Goal: Transaction & Acquisition: Purchase product/service

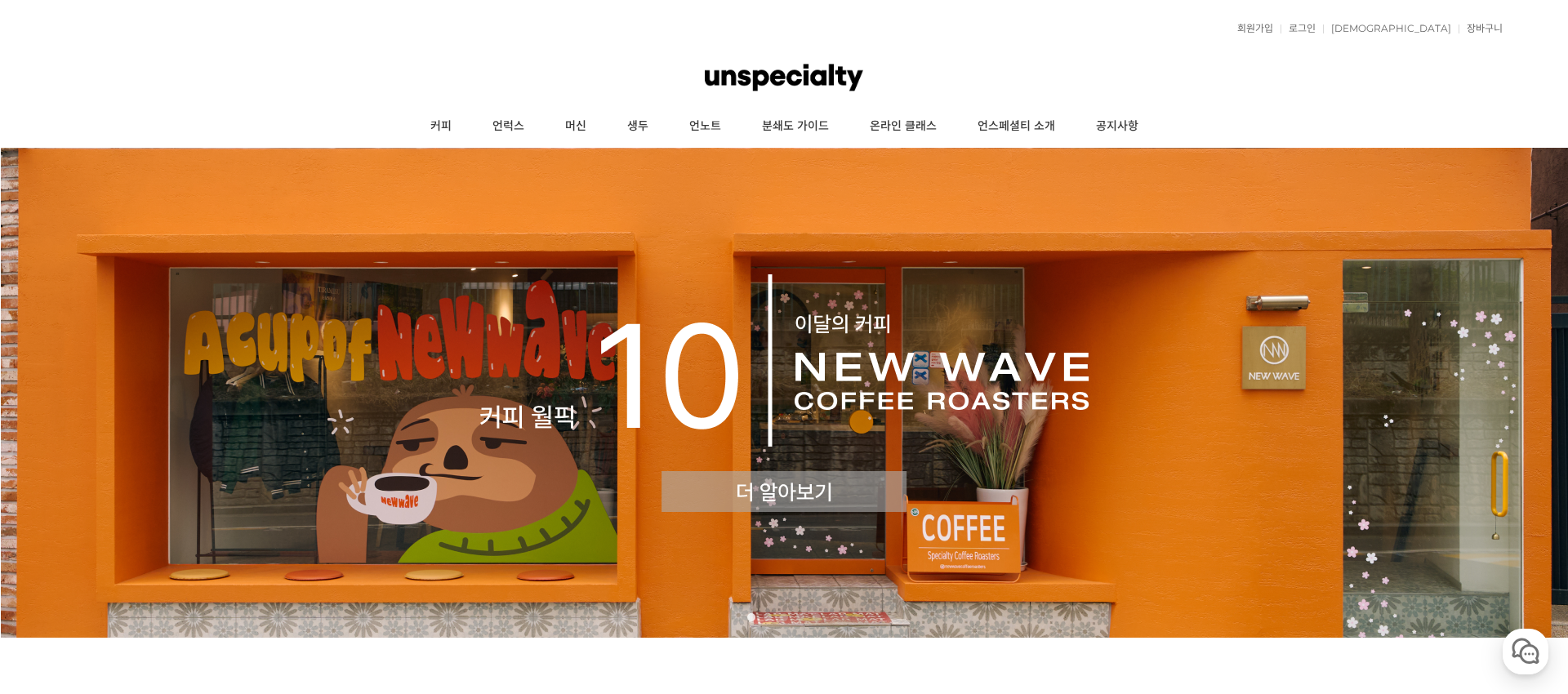
click at [732, 259] on img at bounding box center [784, 392] width 1568 height 490
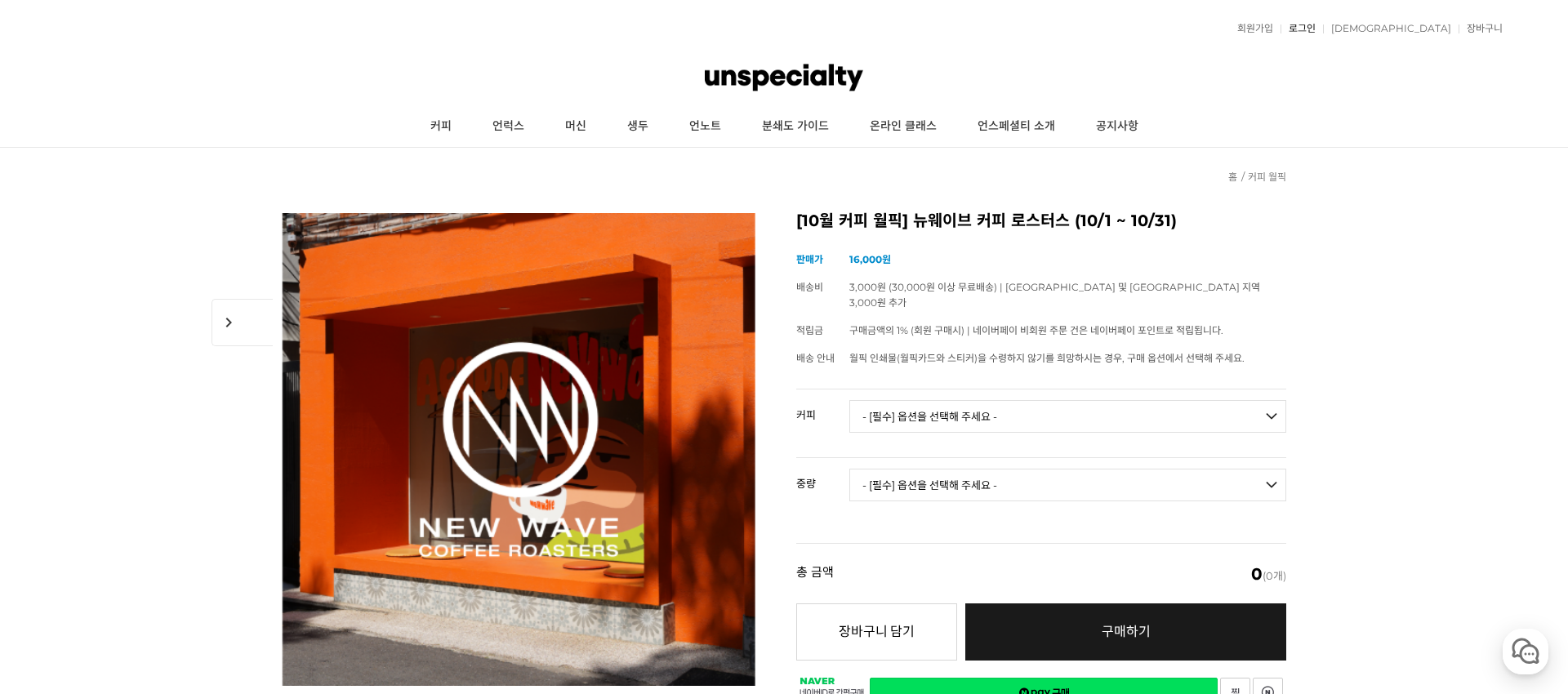
click at [1316, 25] on link "로그인" at bounding box center [1298, 28] width 36 height 10
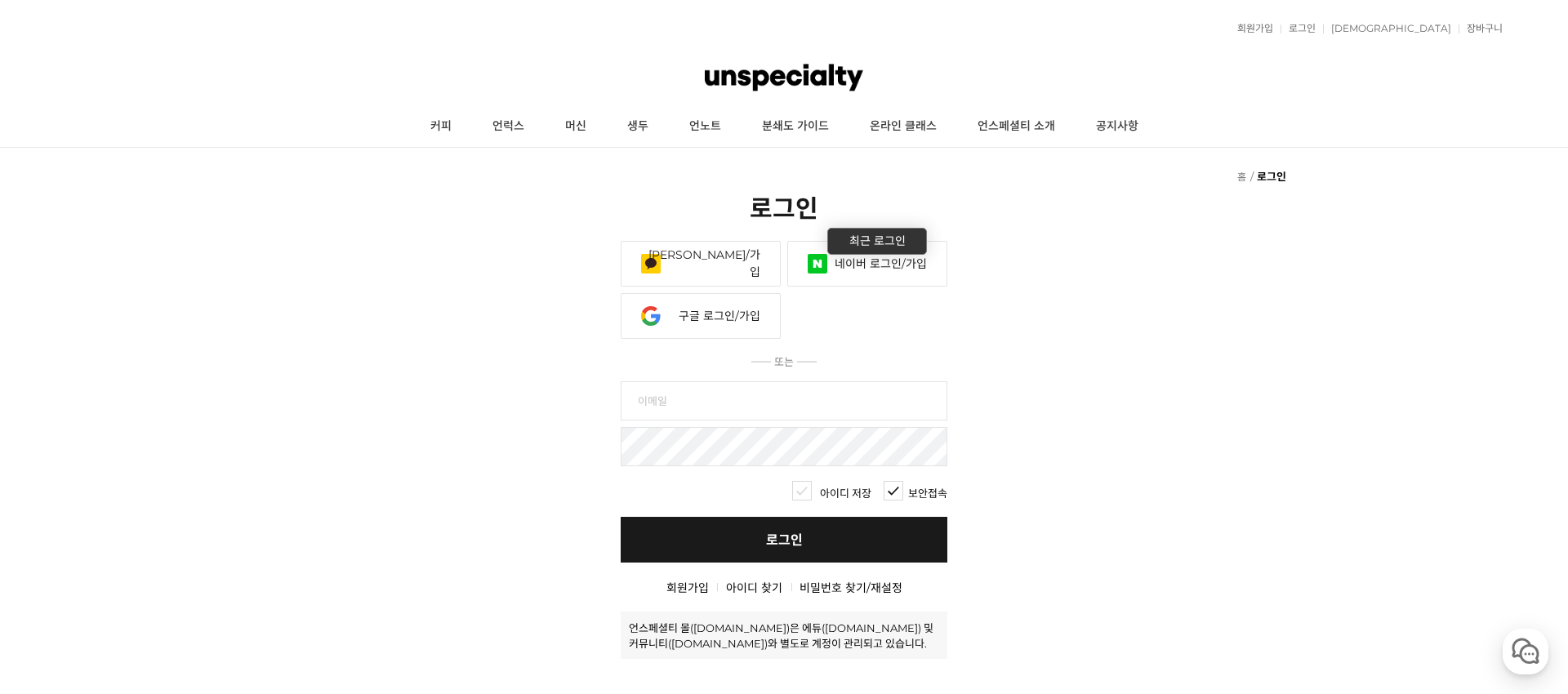
scroll to position [2, 0]
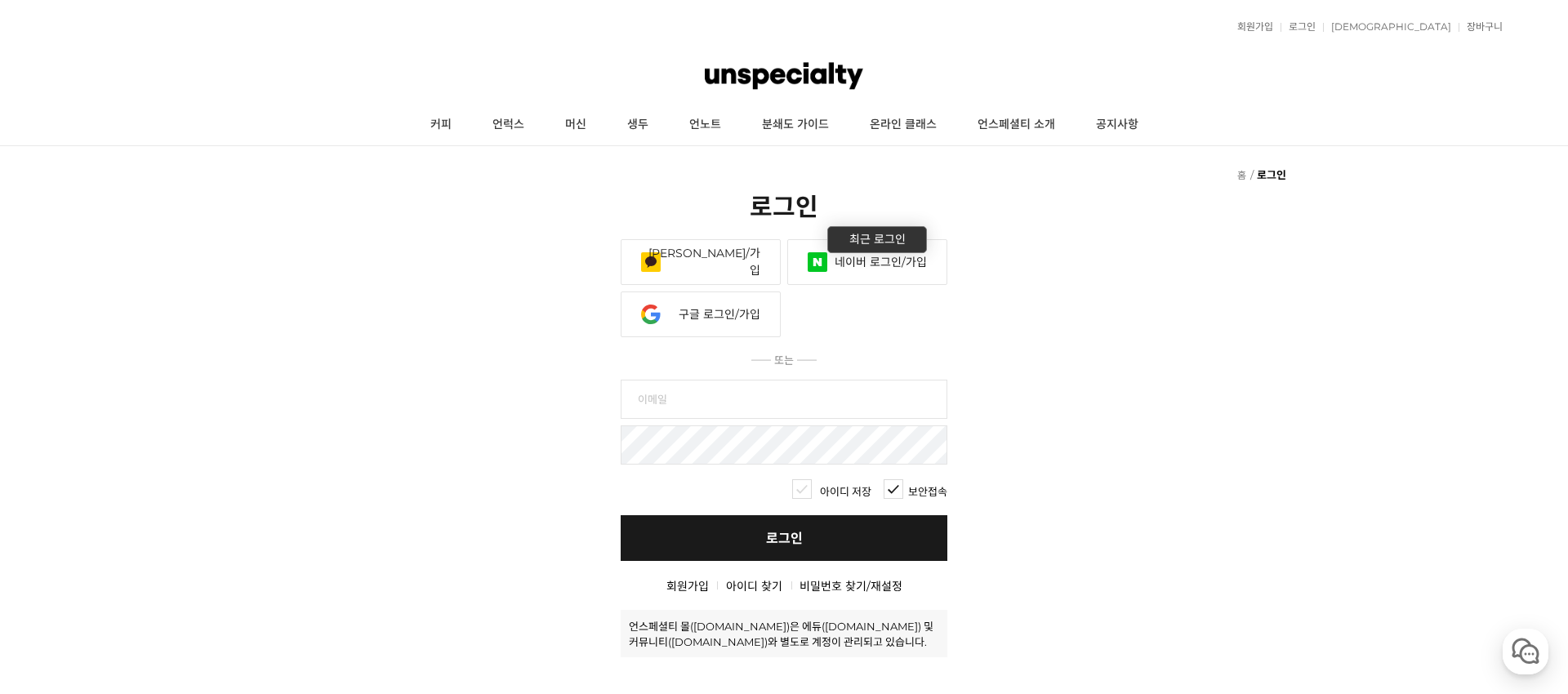
click at [832, 277] on link "네이버 로그인/가입" at bounding box center [867, 261] width 160 height 45
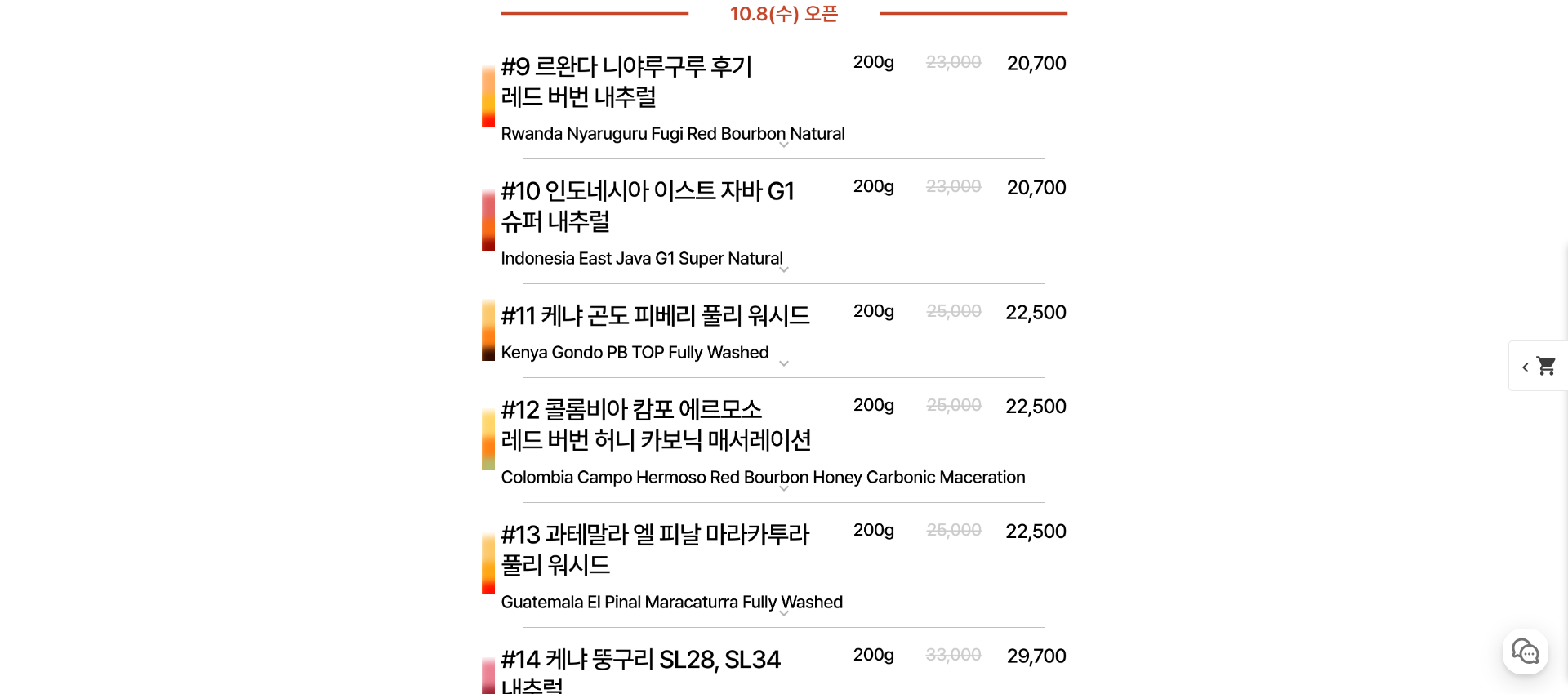
scroll to position [6609, 0]
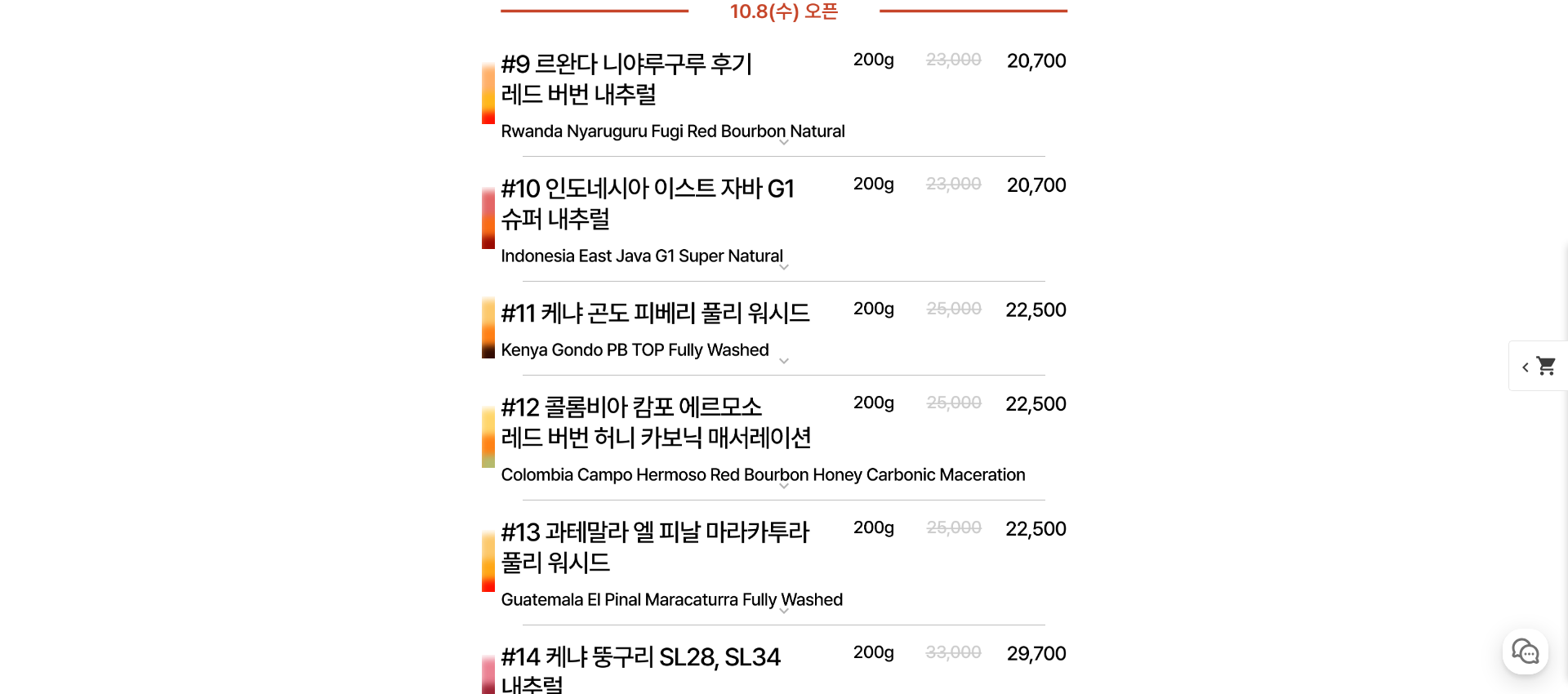
click at [788, 367] on mat-icon "expand_more" at bounding box center [784, 361] width 33 height 20
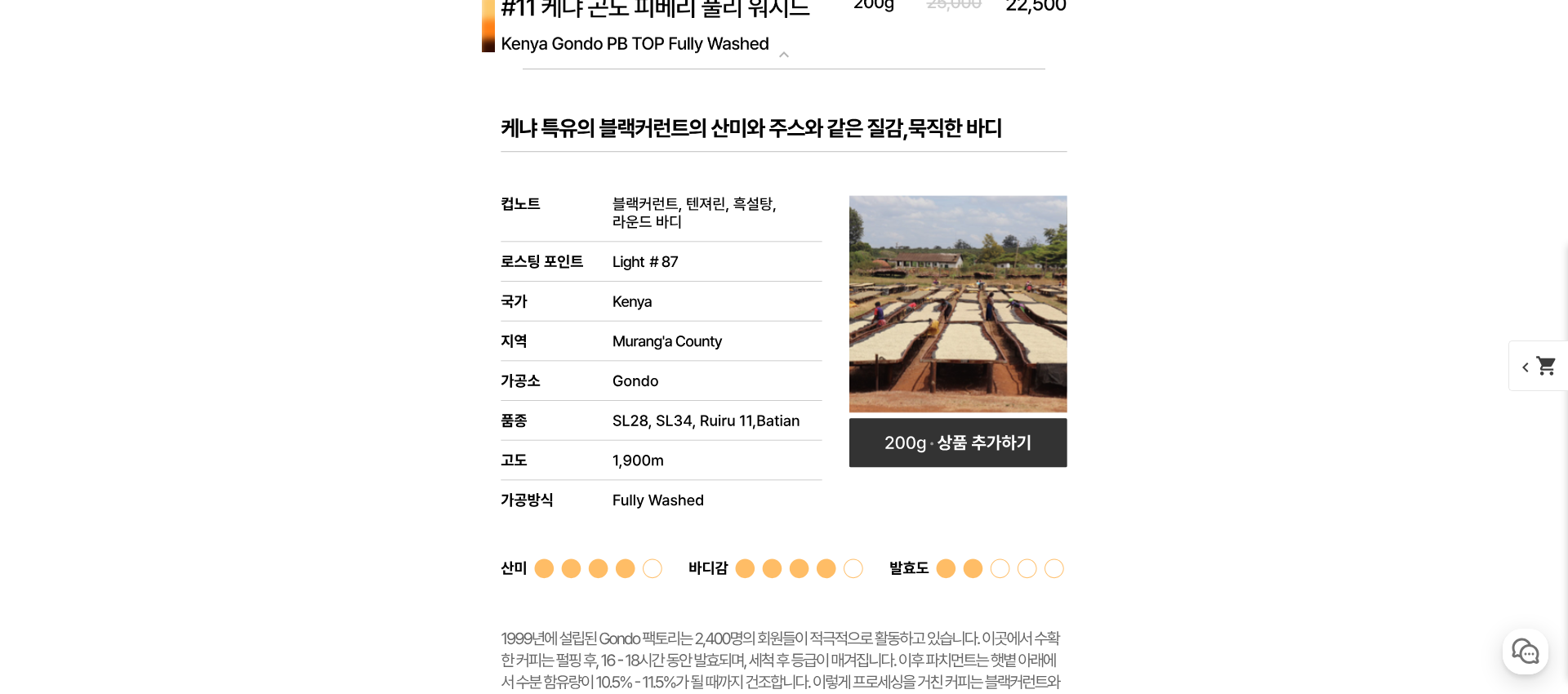
scroll to position [6955, 0]
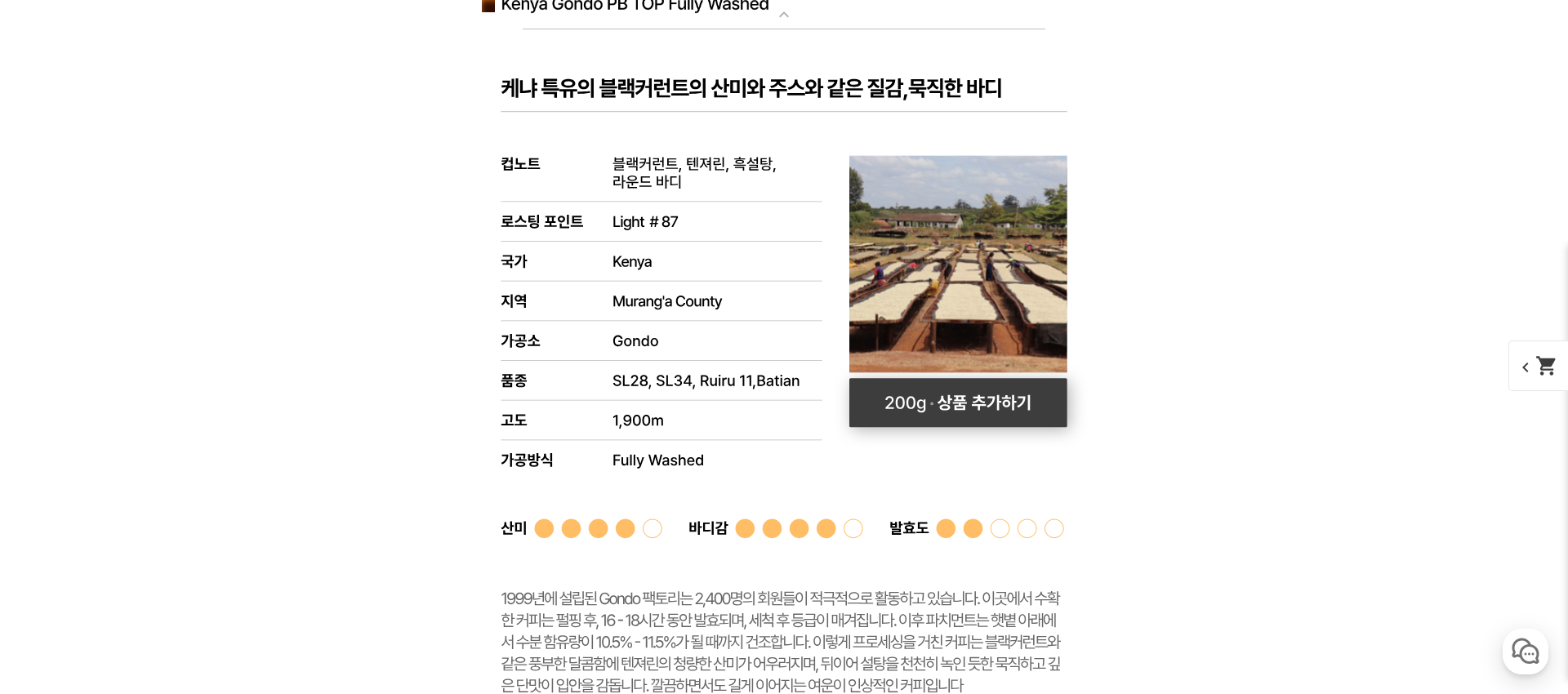
click at [901, 391] on rect at bounding box center [958, 403] width 218 height 49
select select "[10.8 오픈] #11 케냐 곤도 피베리 풀리 워시드"
select select "200g"
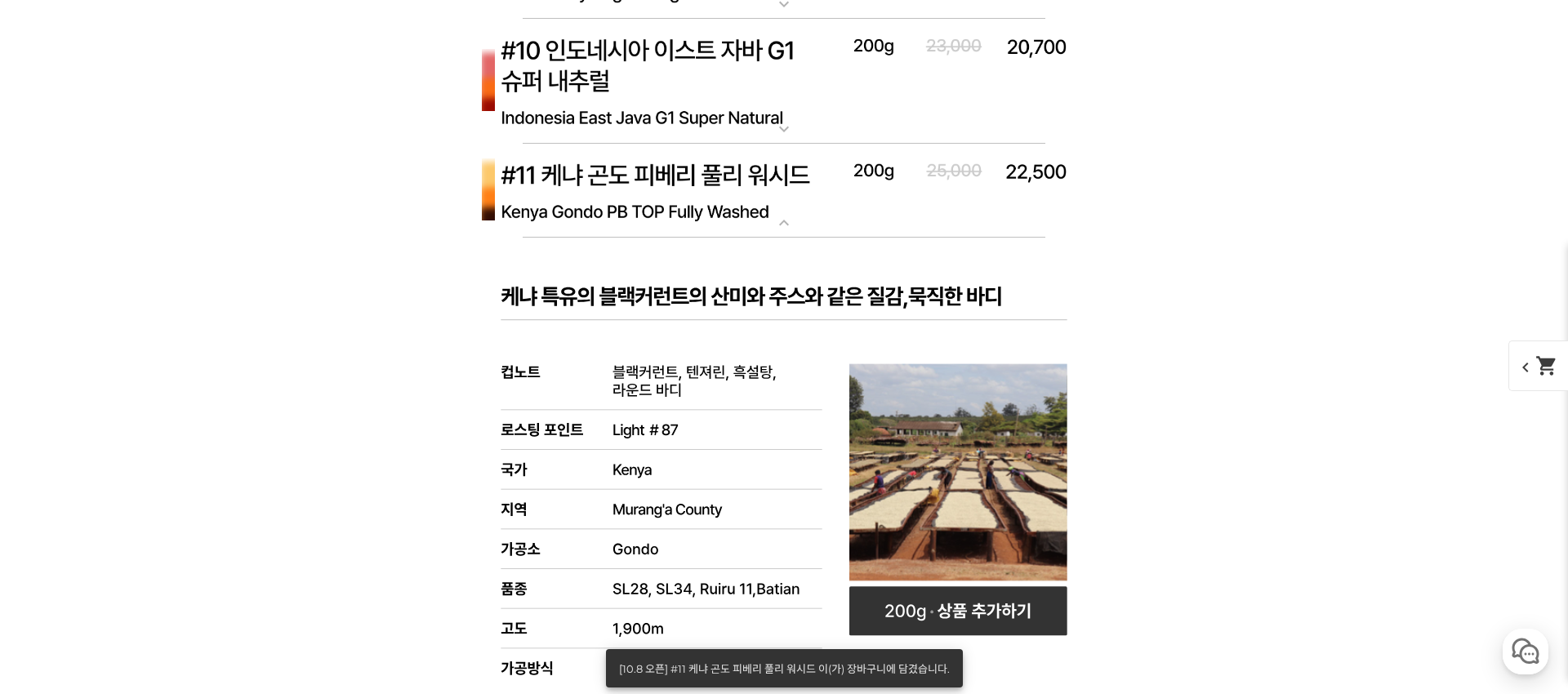
click at [779, 216] on mat-icon "expand_more" at bounding box center [784, 223] width 33 height 20
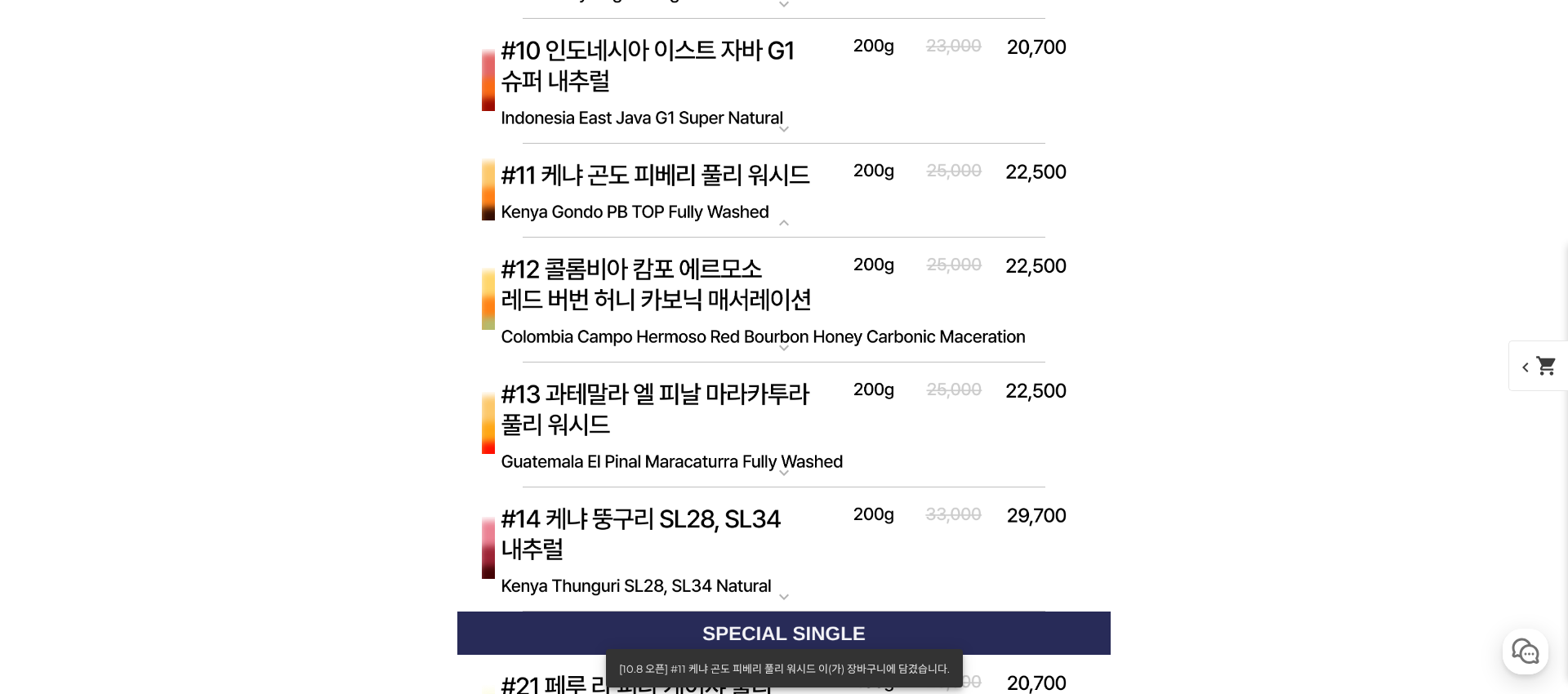
scroll to position [6748, 0]
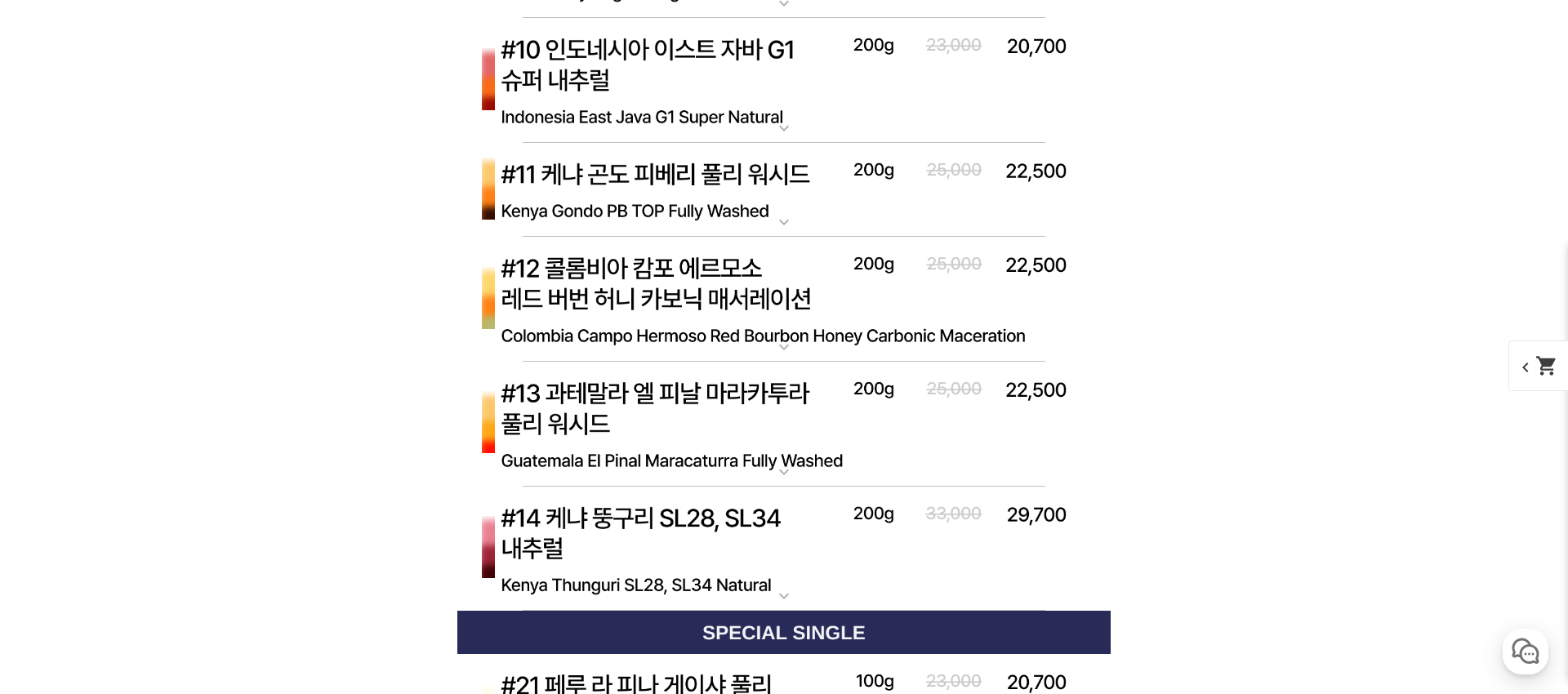
click at [806, 335] on img at bounding box center [784, 300] width 653 height 126
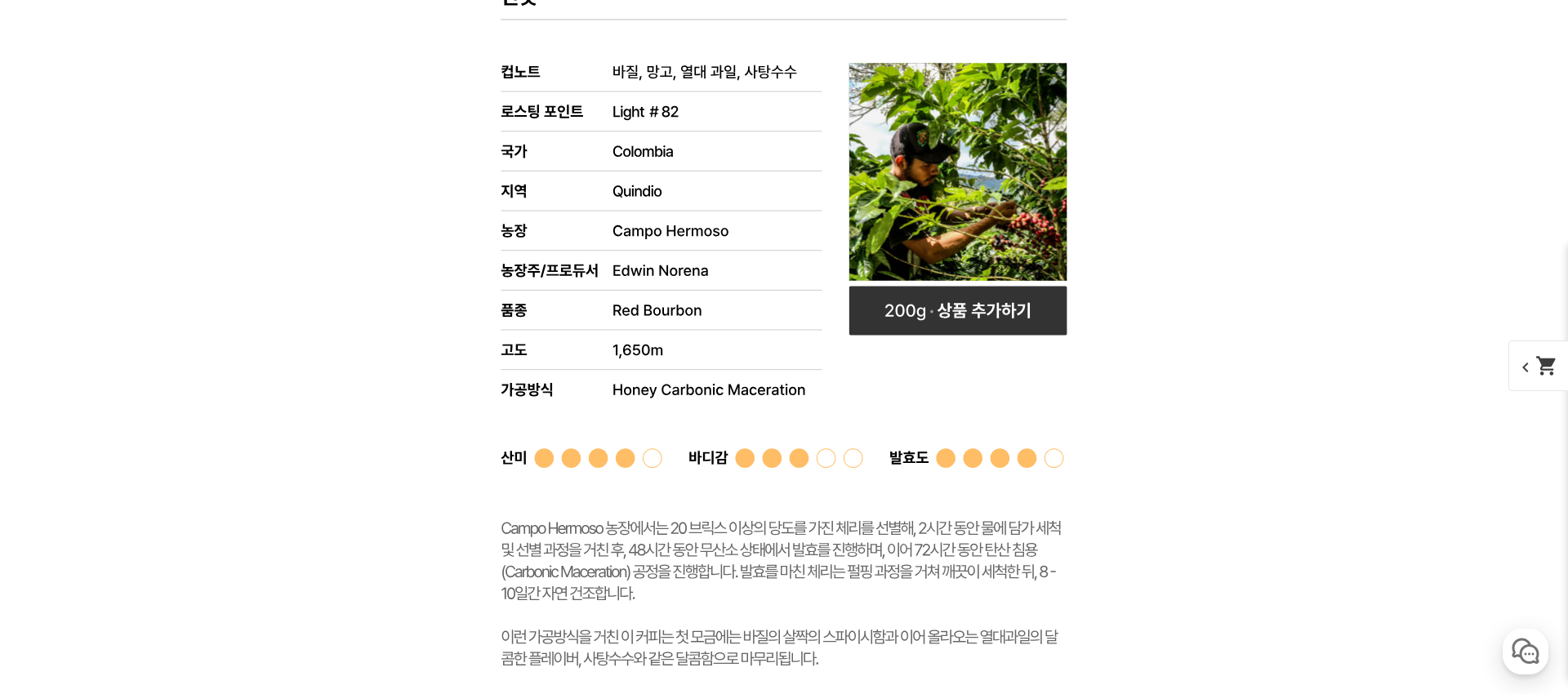
scroll to position [7314, 0]
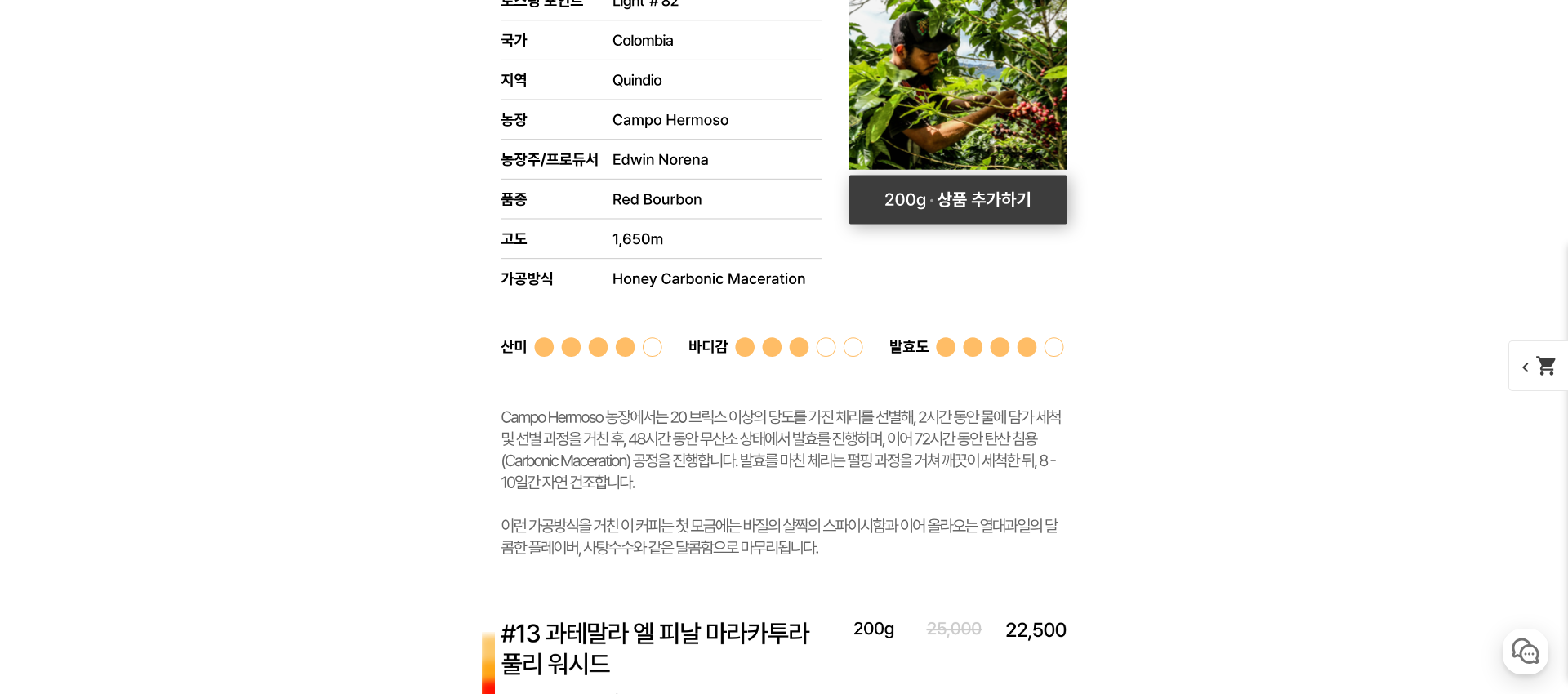
click at [940, 219] on rect at bounding box center [958, 200] width 218 height 49
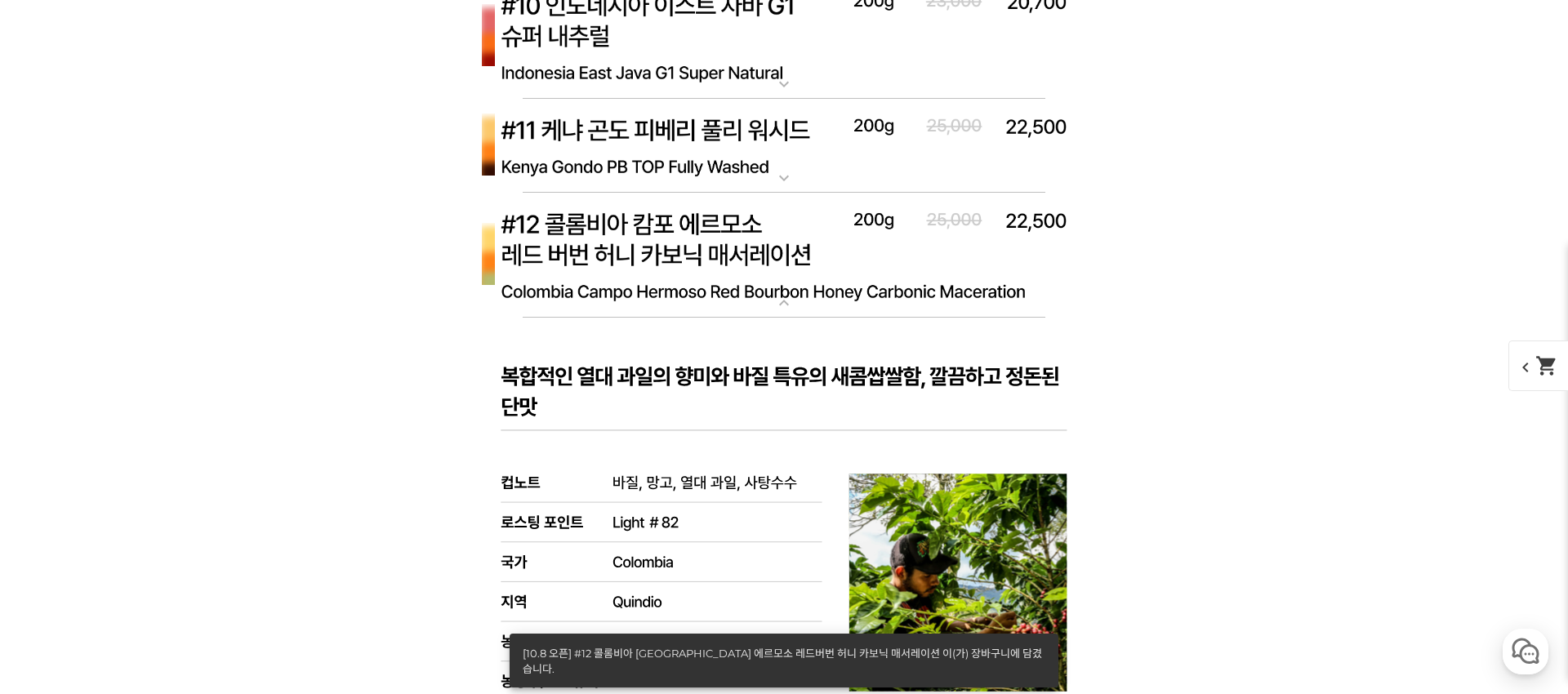
scroll to position [6731, 0]
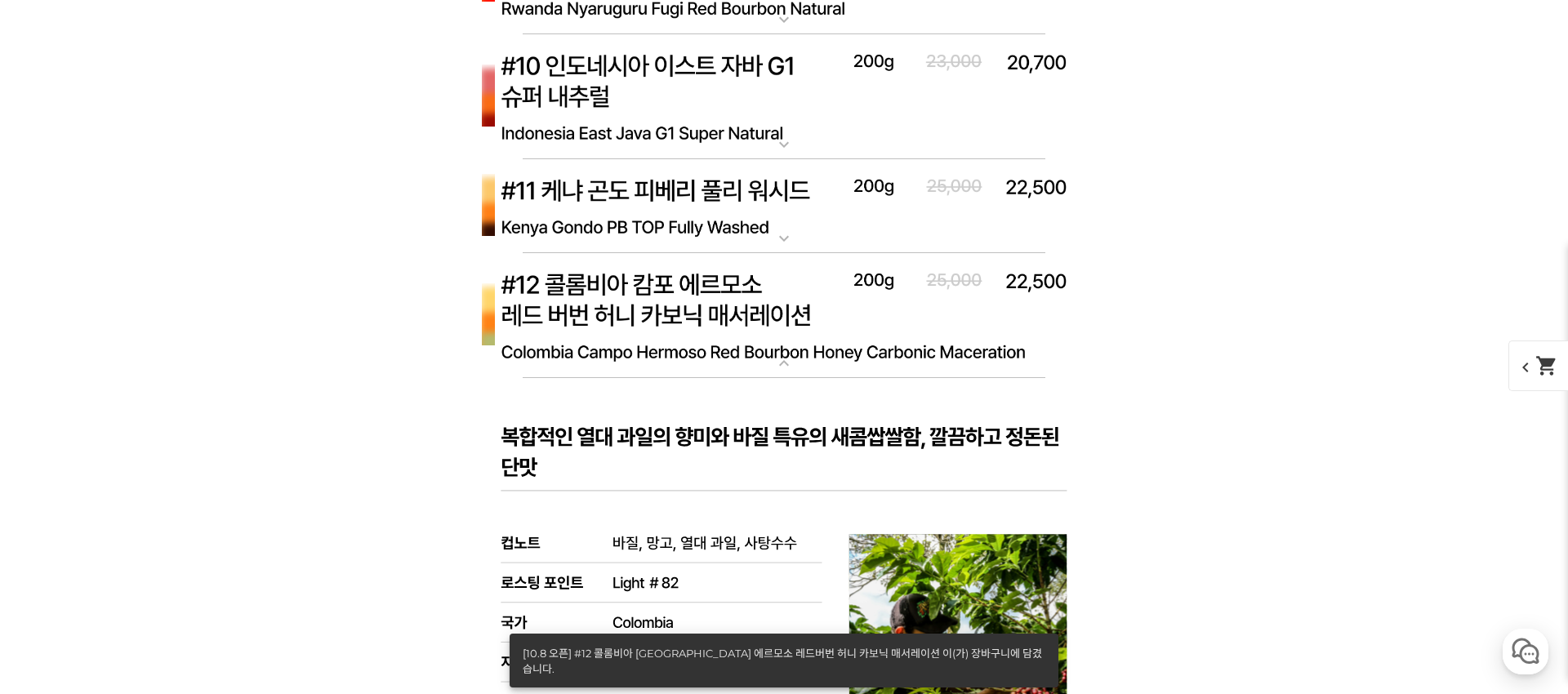
click at [808, 355] on img at bounding box center [784, 316] width 653 height 126
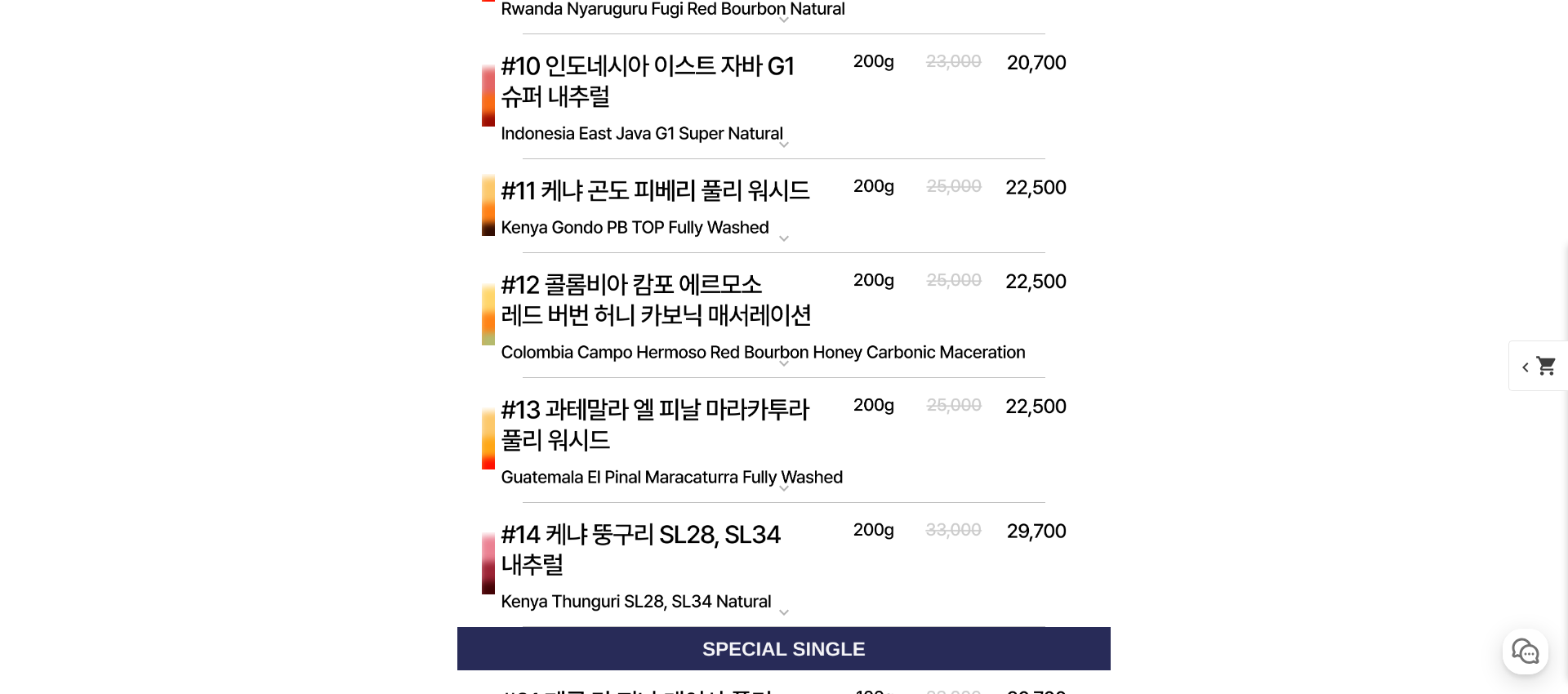
click at [791, 608] on mat-icon "expand_more" at bounding box center [784, 612] width 33 height 20
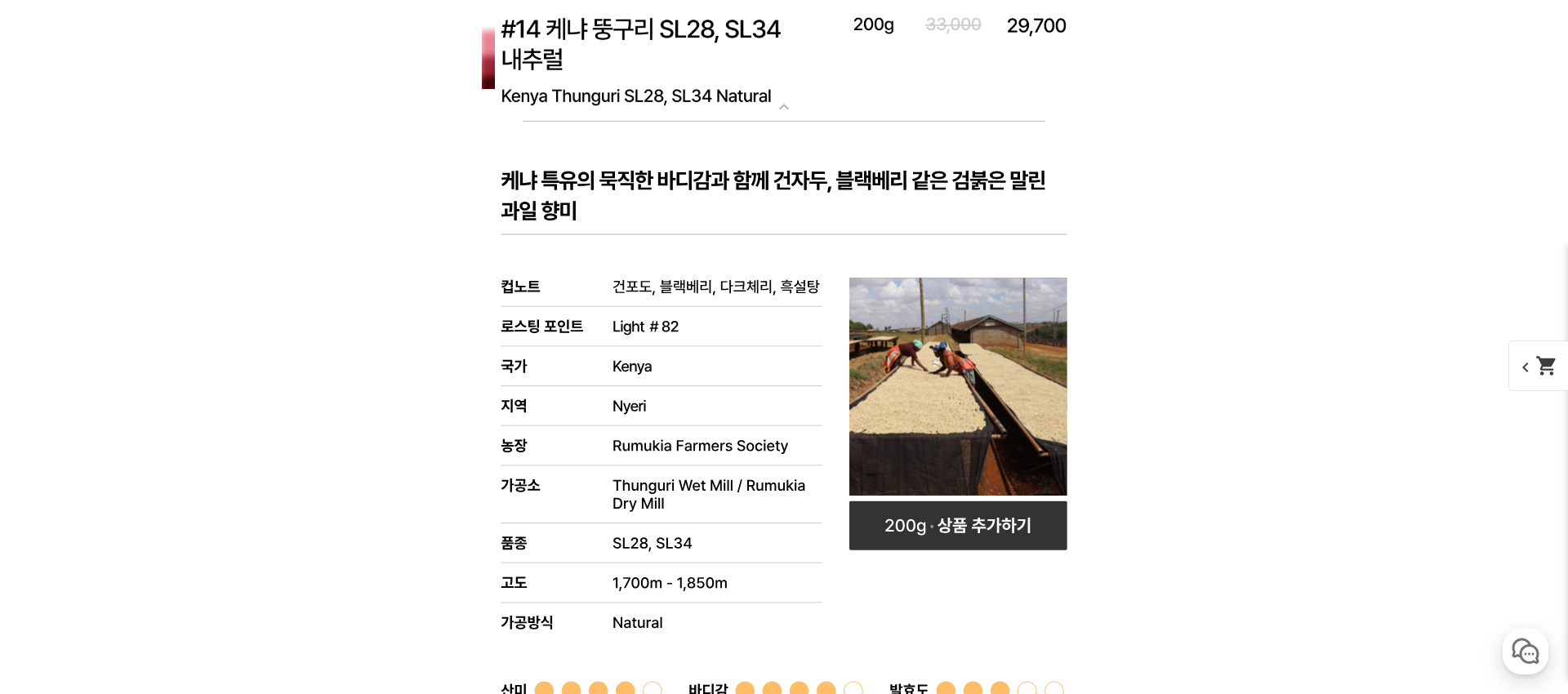
scroll to position [7301, 0]
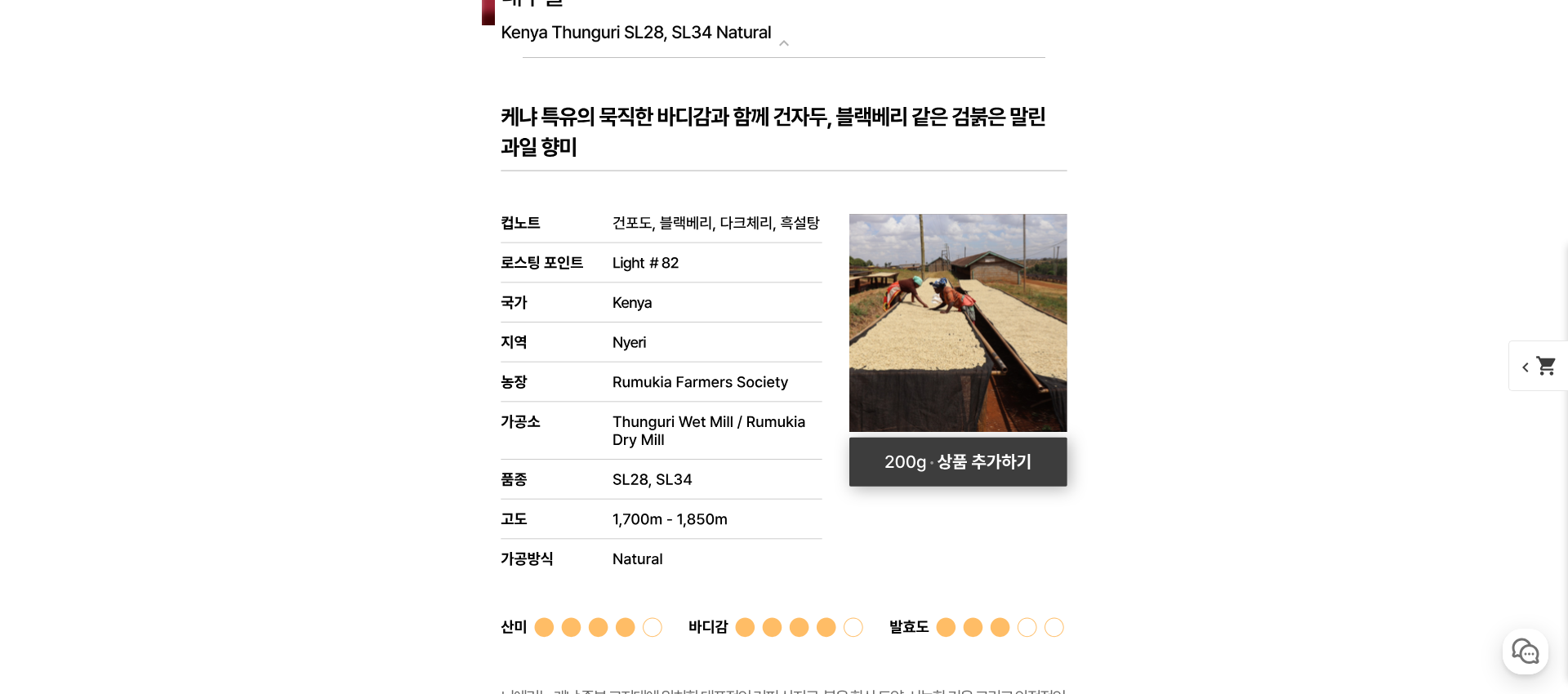
click at [905, 453] on rect at bounding box center [958, 462] width 218 height 49
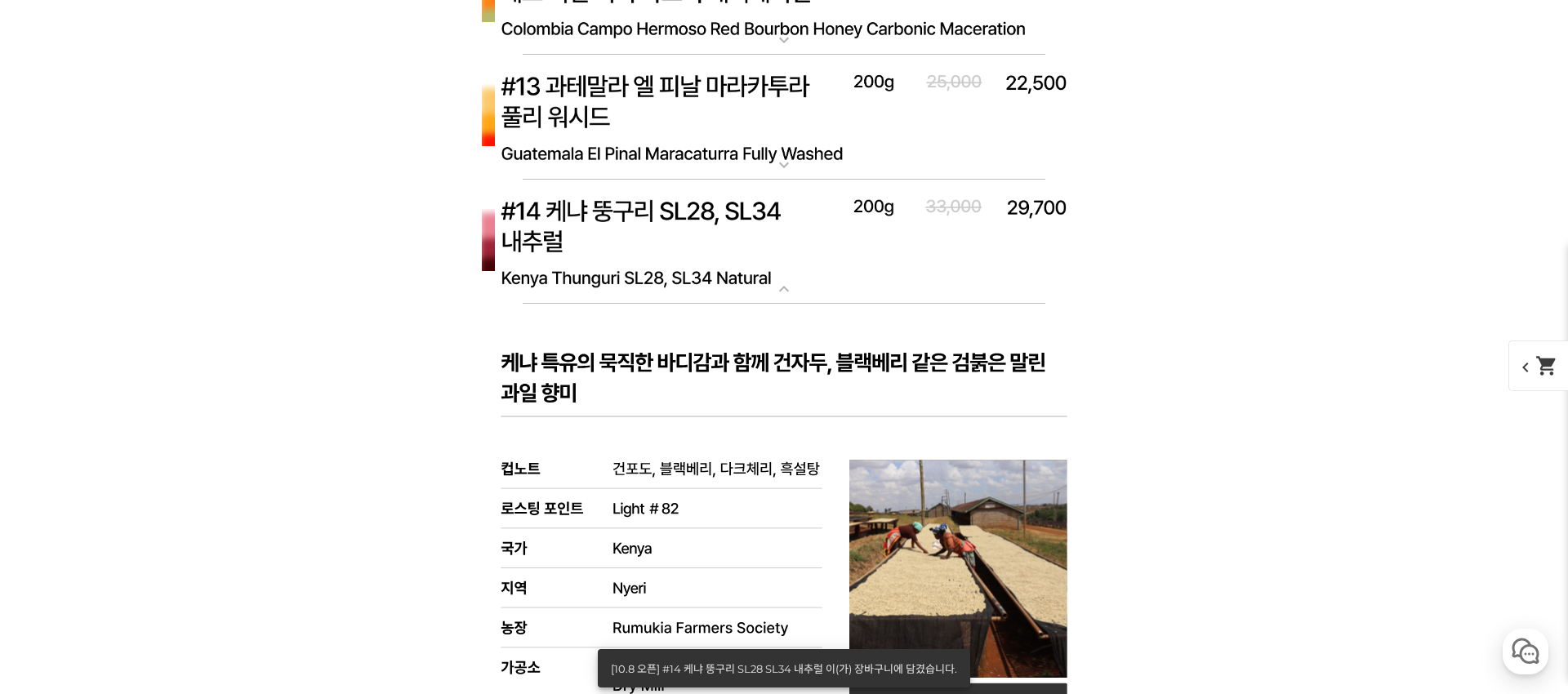
click at [798, 272] on img at bounding box center [784, 243] width 653 height 126
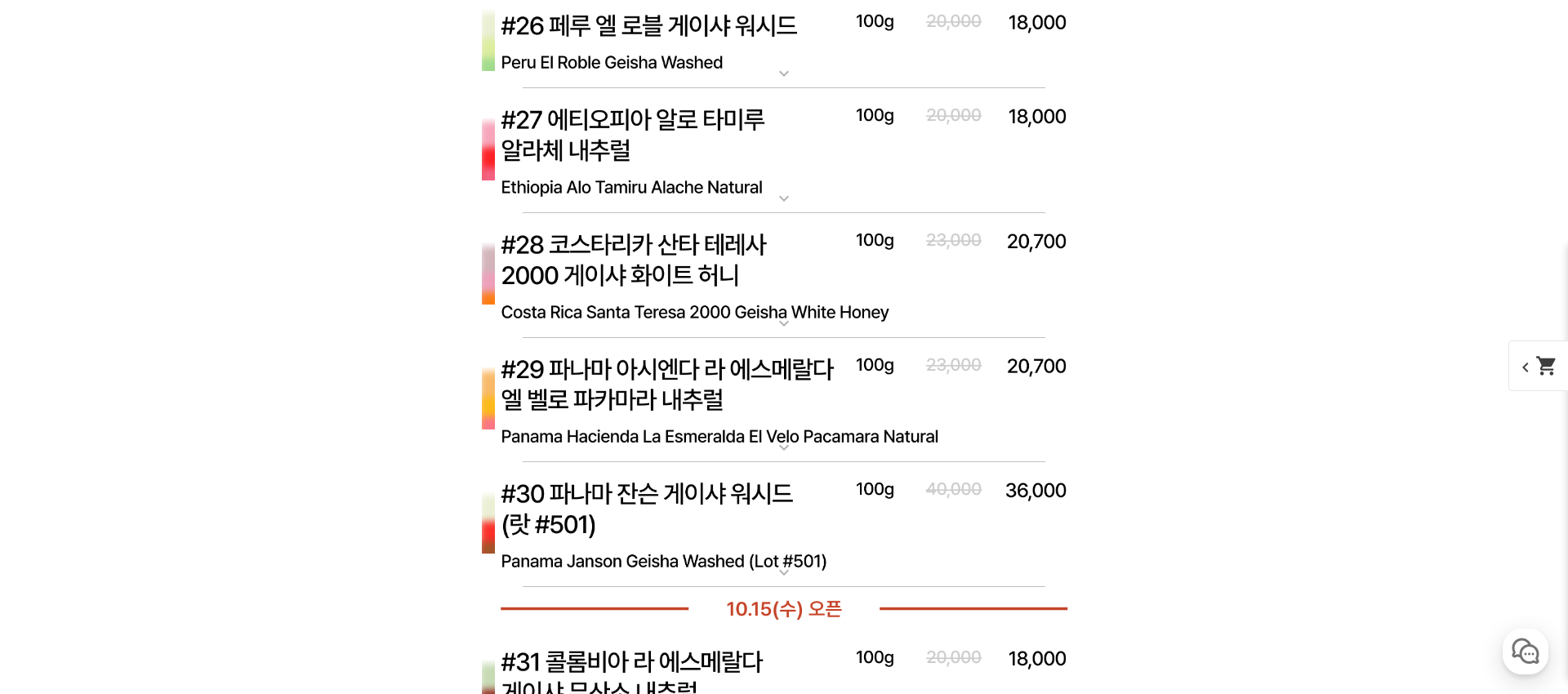
scroll to position [8143, 0]
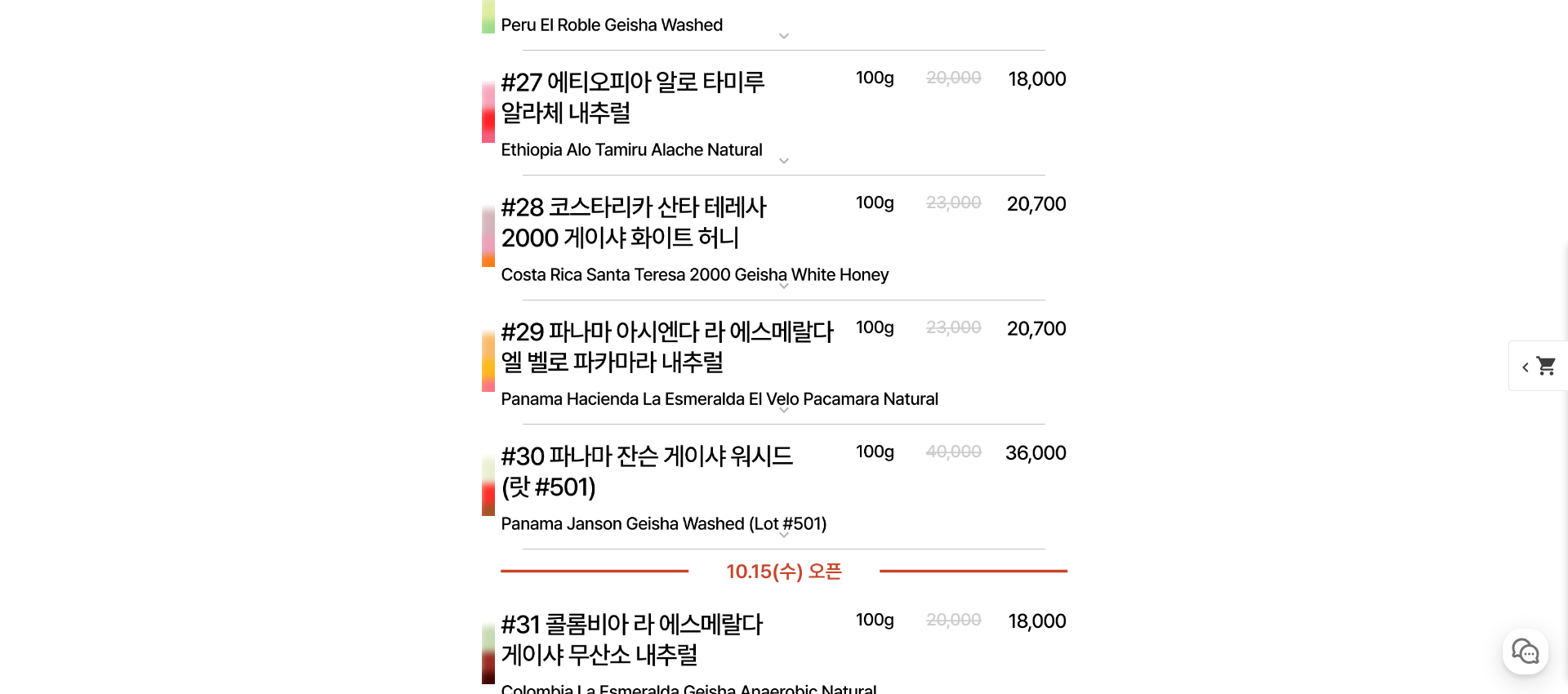
click at [820, 291] on img at bounding box center [784, 239] width 653 height 126
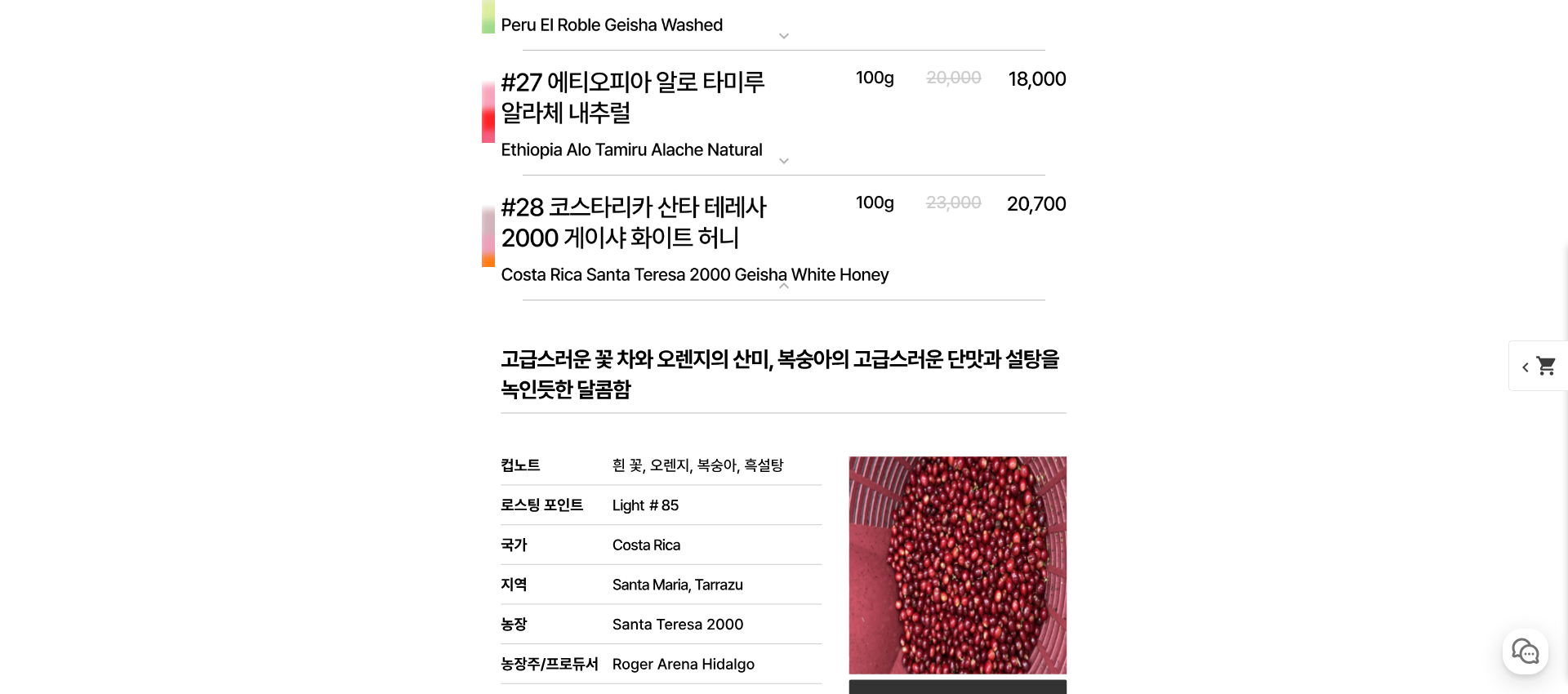
click at [819, 291] on img at bounding box center [784, 239] width 653 height 126
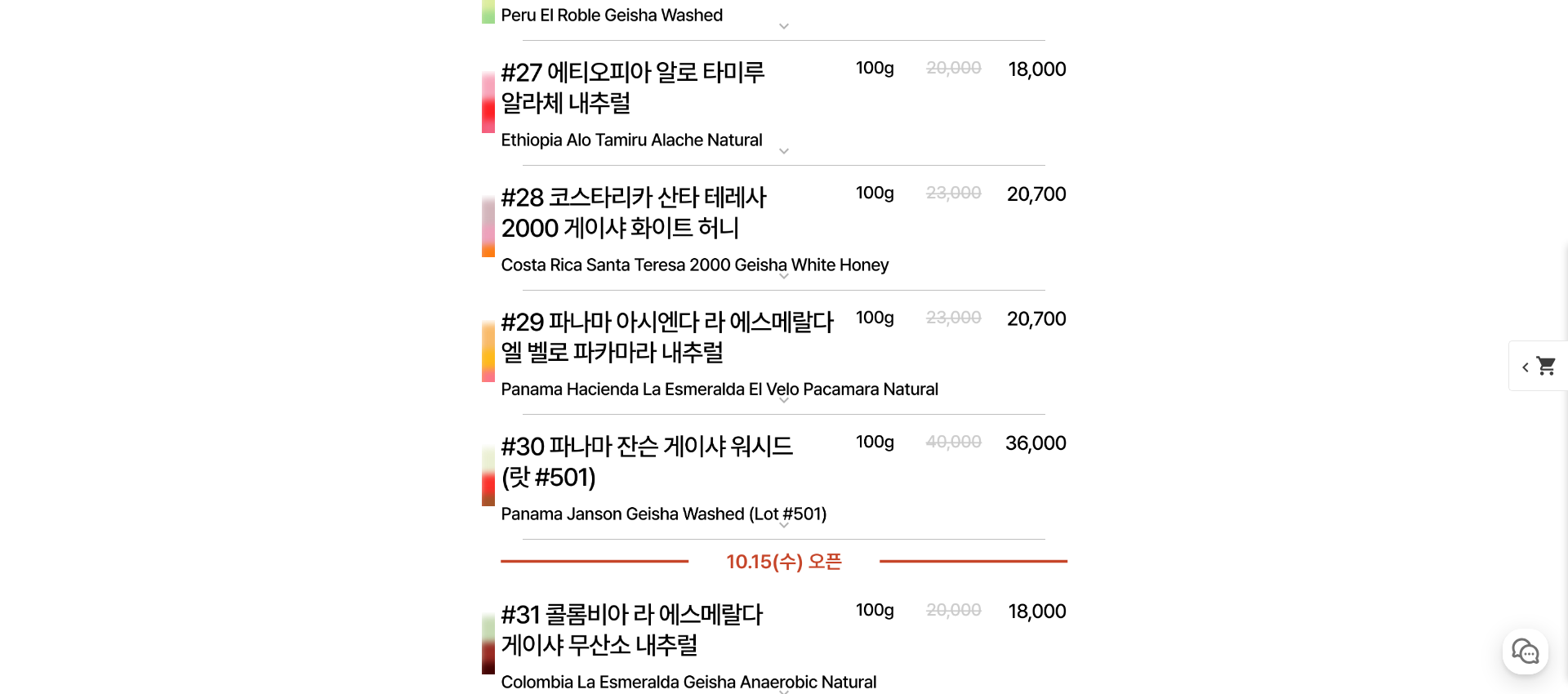
scroll to position [8154, 0]
click at [768, 515] on mat-icon "expand_more" at bounding box center [784, 523] width 33 height 20
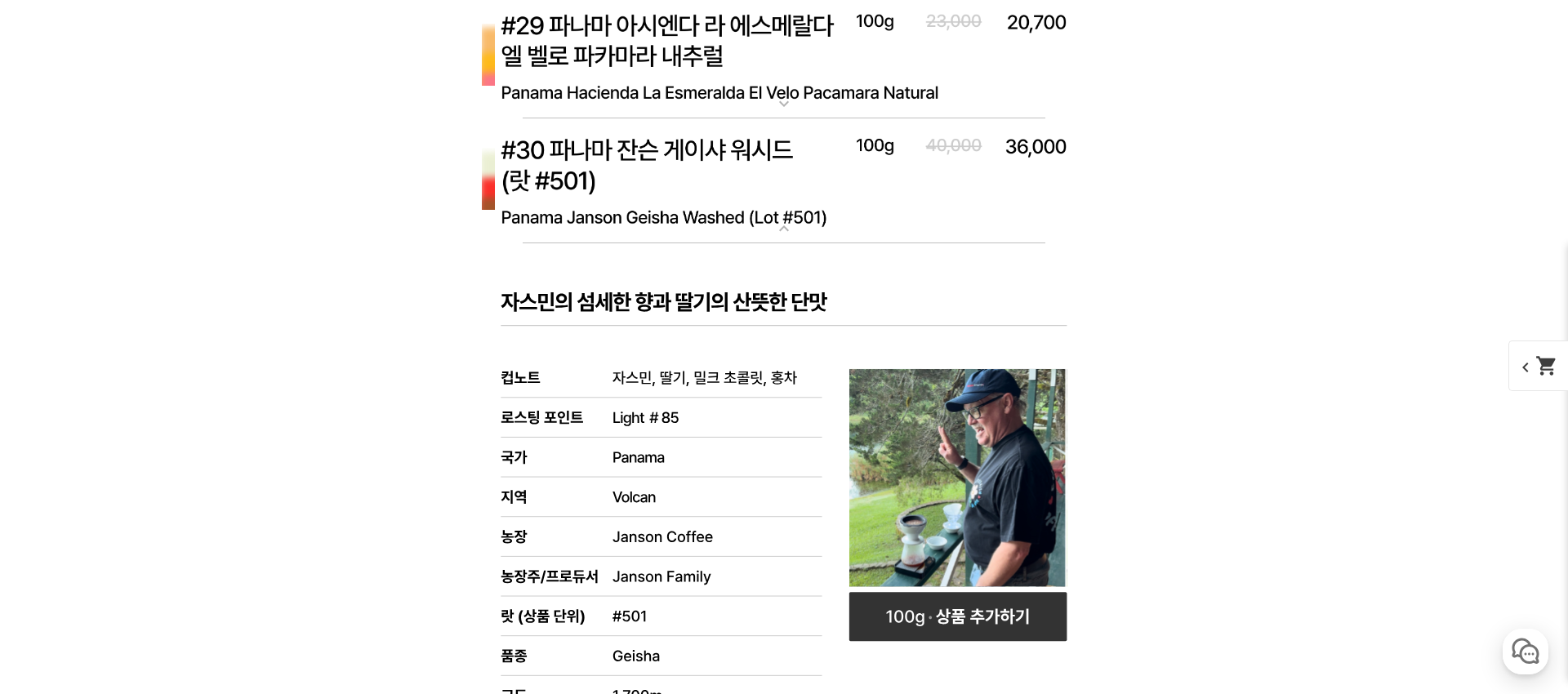
scroll to position [8451, 0]
click at [826, 217] on img at bounding box center [784, 179] width 653 height 126
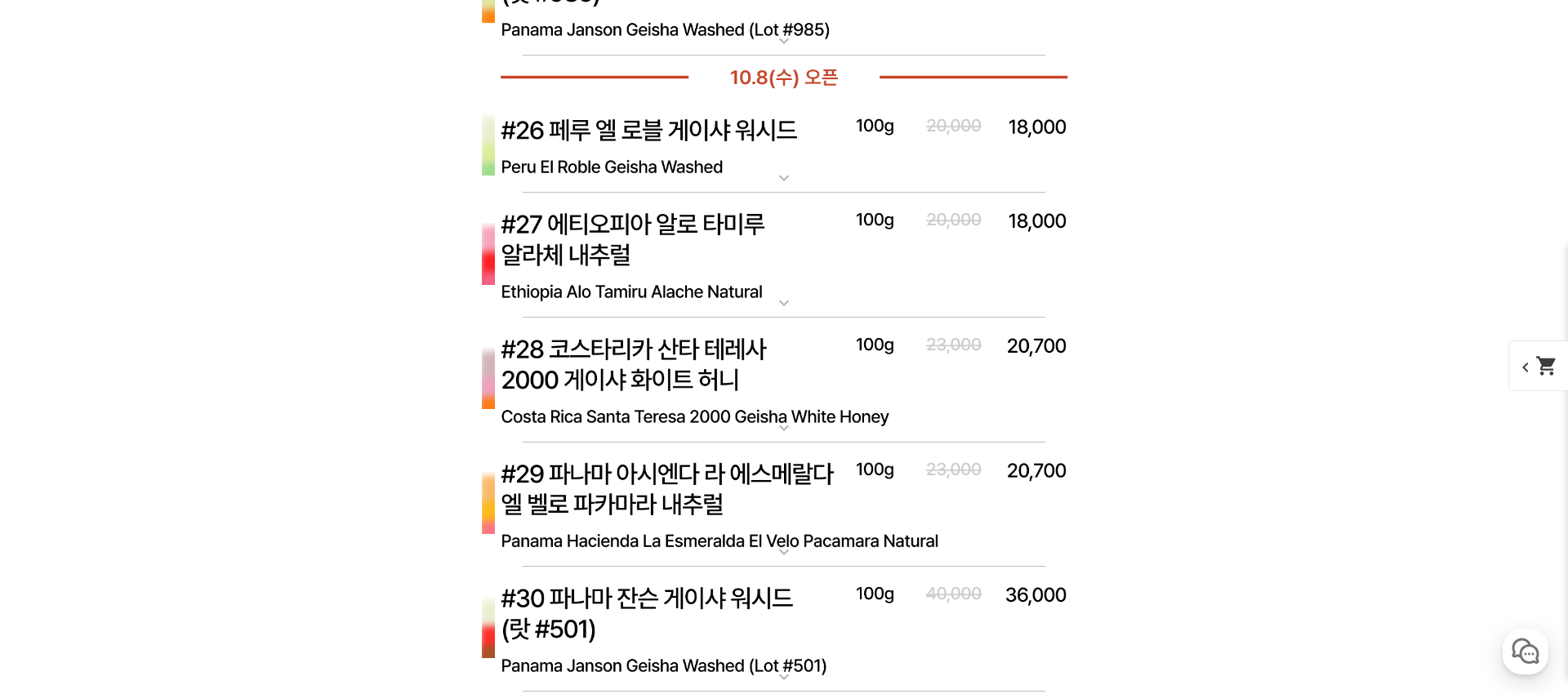
scroll to position [7999, 0]
click at [781, 424] on mat-icon "expand_more" at bounding box center [784, 429] width 33 height 20
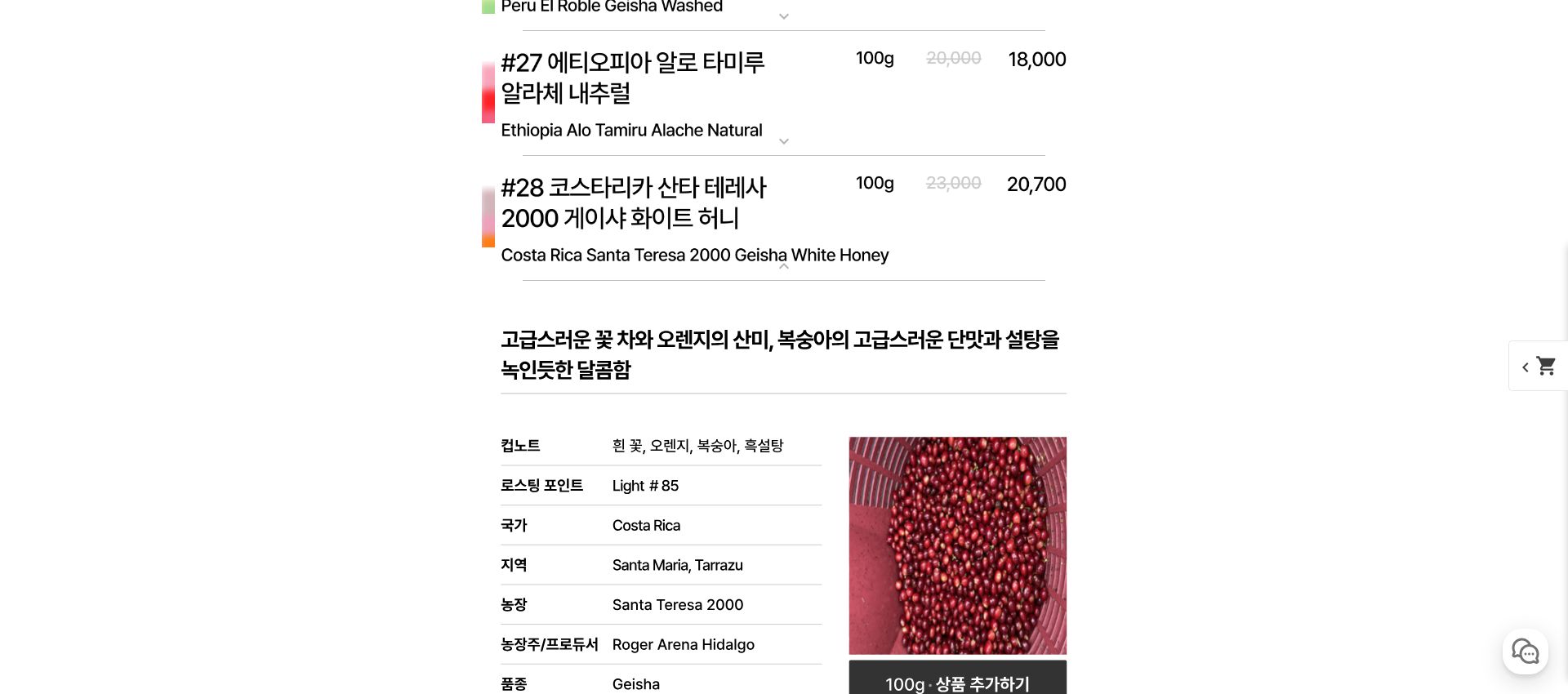
scroll to position [8162, 0]
click at [773, 261] on mat-icon "expand_more" at bounding box center [784, 267] width 33 height 20
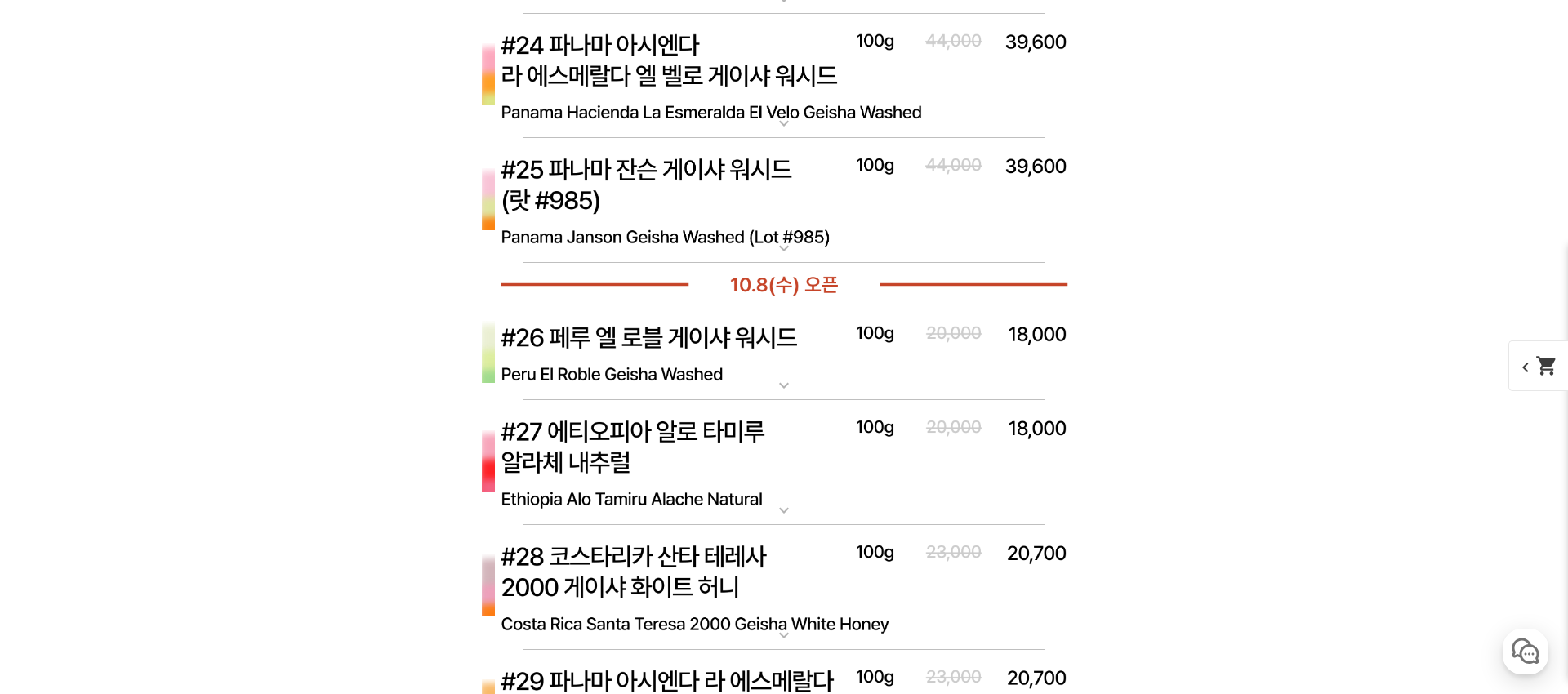
scroll to position [7791, 0]
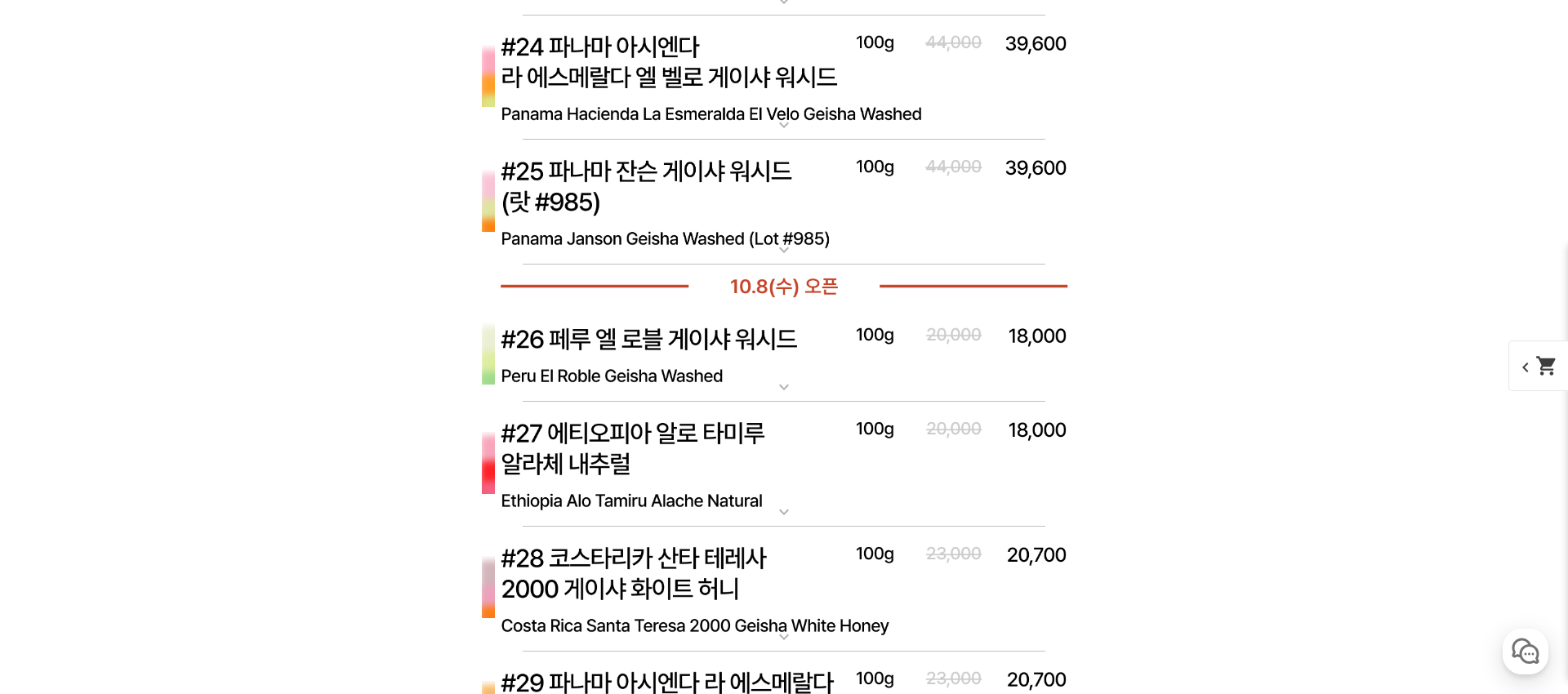
click at [792, 378] on mat-icon "expand_more" at bounding box center [784, 387] width 33 height 20
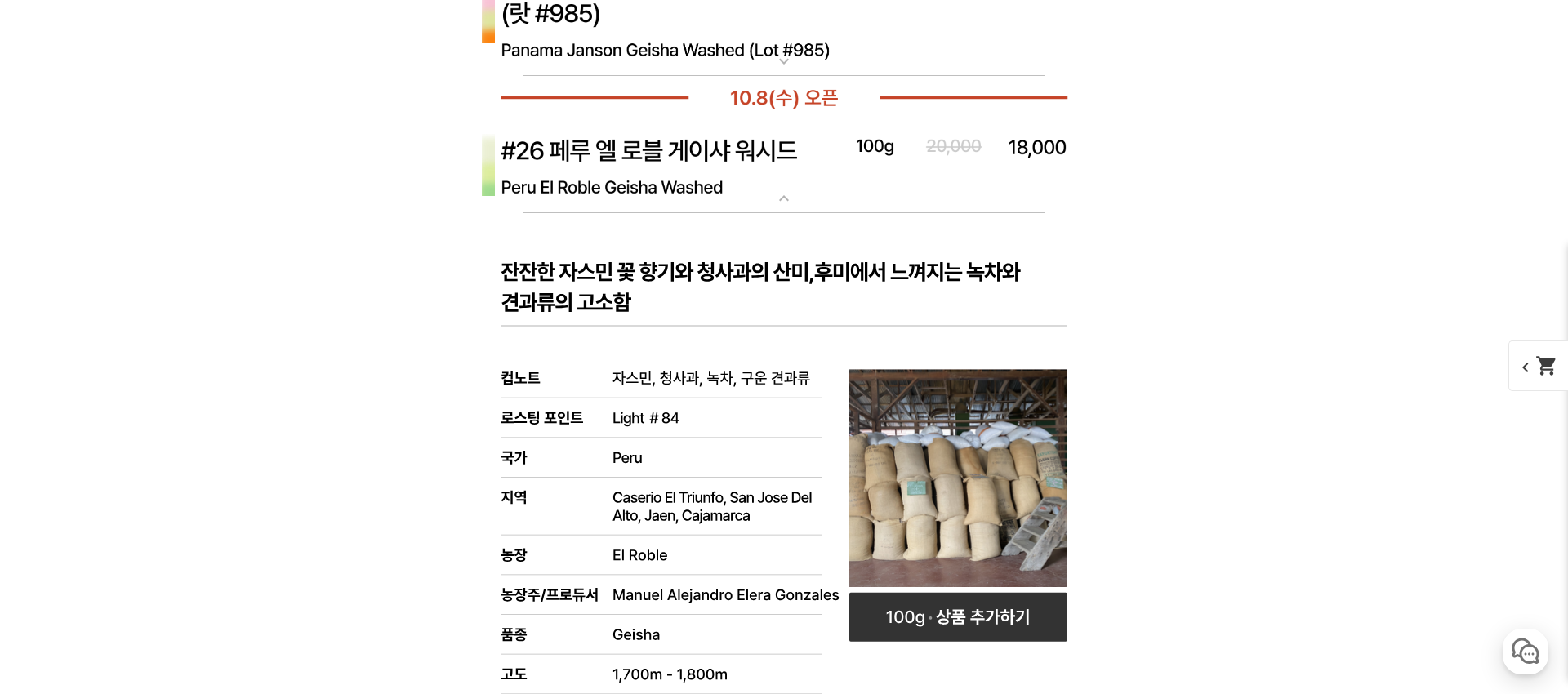
scroll to position [7981, 0]
click at [932, 622] on rect at bounding box center [958, 616] width 218 height 49
select select "[10.8 오픈] #26 페루 엘 로블 게이샤 워시드"
select select "100g"
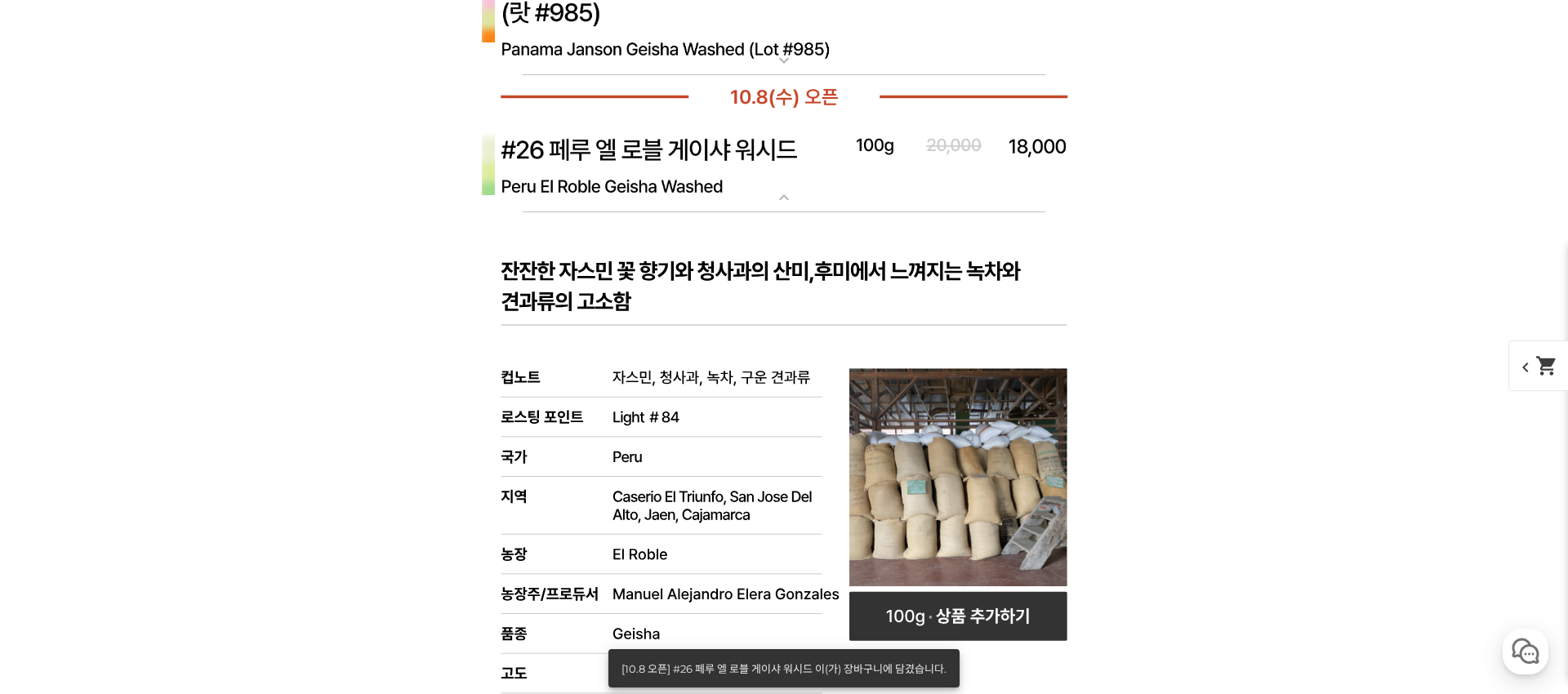
click at [790, 203] on mat-icon "expand_more" at bounding box center [784, 197] width 33 height 20
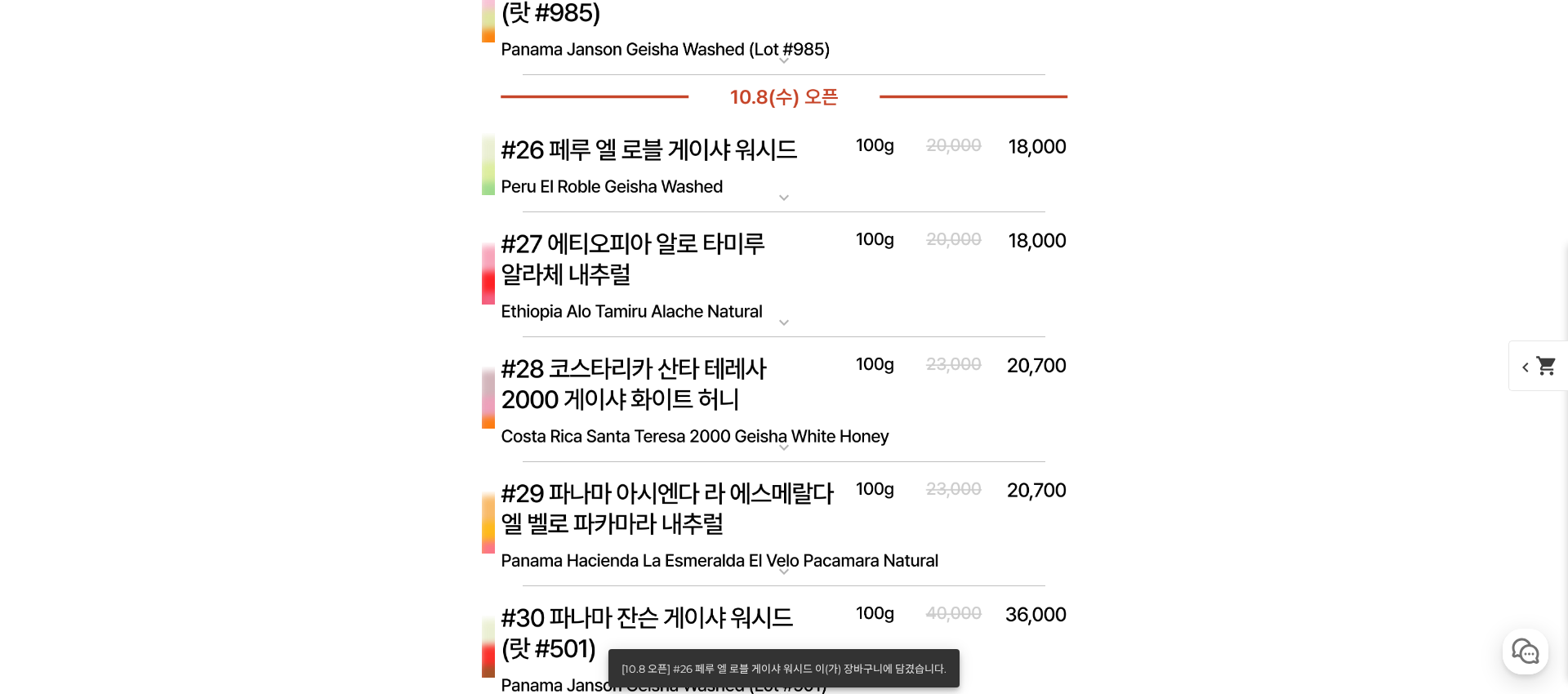
click at [1539, 377] on mat-icon "shopping_cart" at bounding box center [1547, 366] width 23 height 23
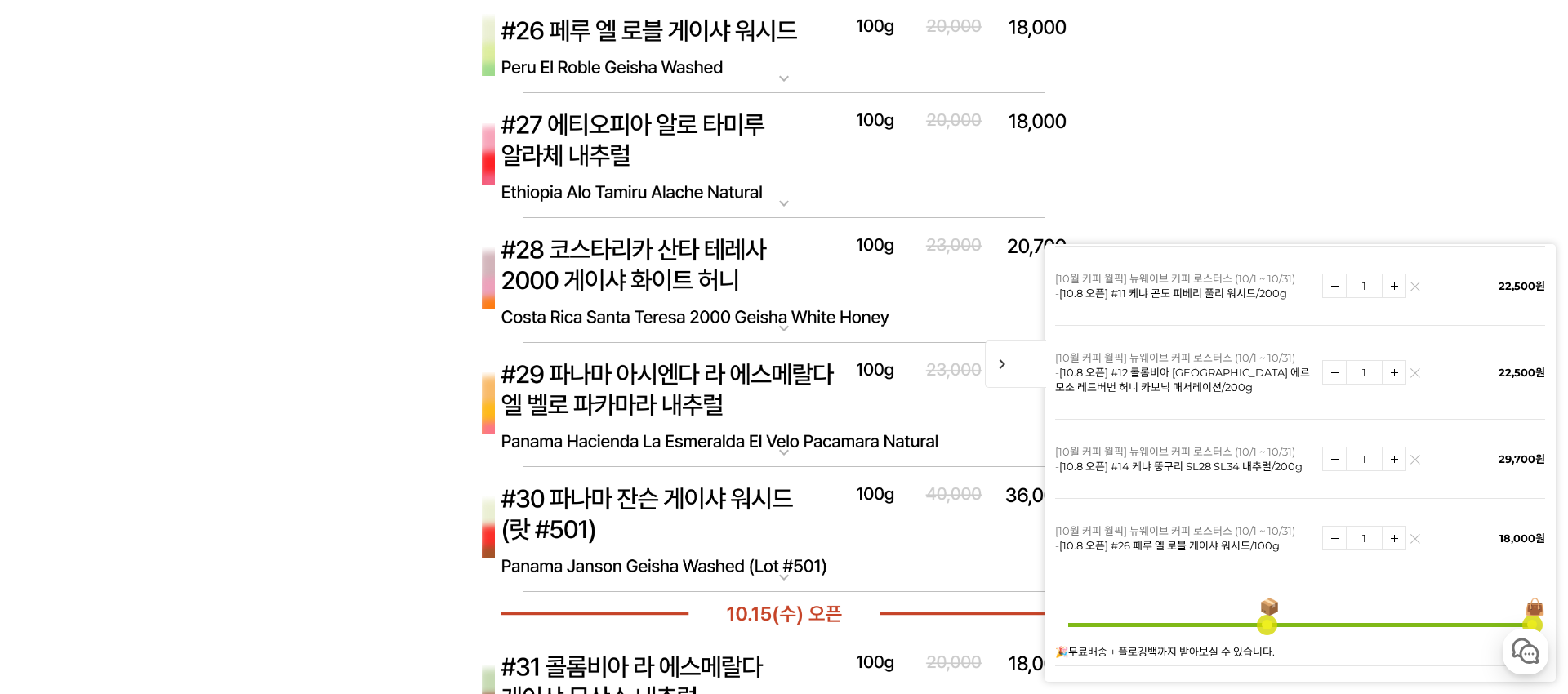
scroll to position [456, 0]
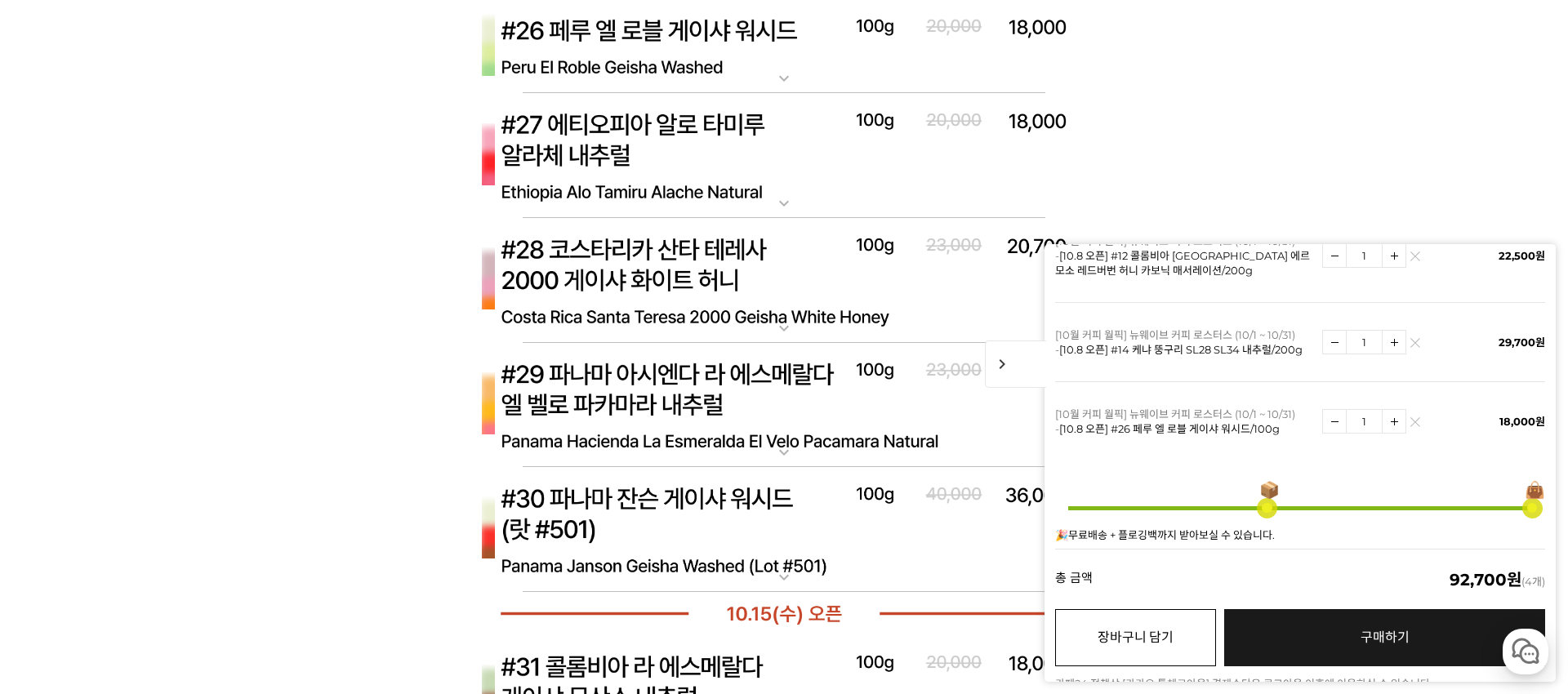
click at [1157, 621] on button "장바구니 담기" at bounding box center [1134, 638] width 161 height 57
